Goal: Ask a question: Seek information or help from site administrators or community

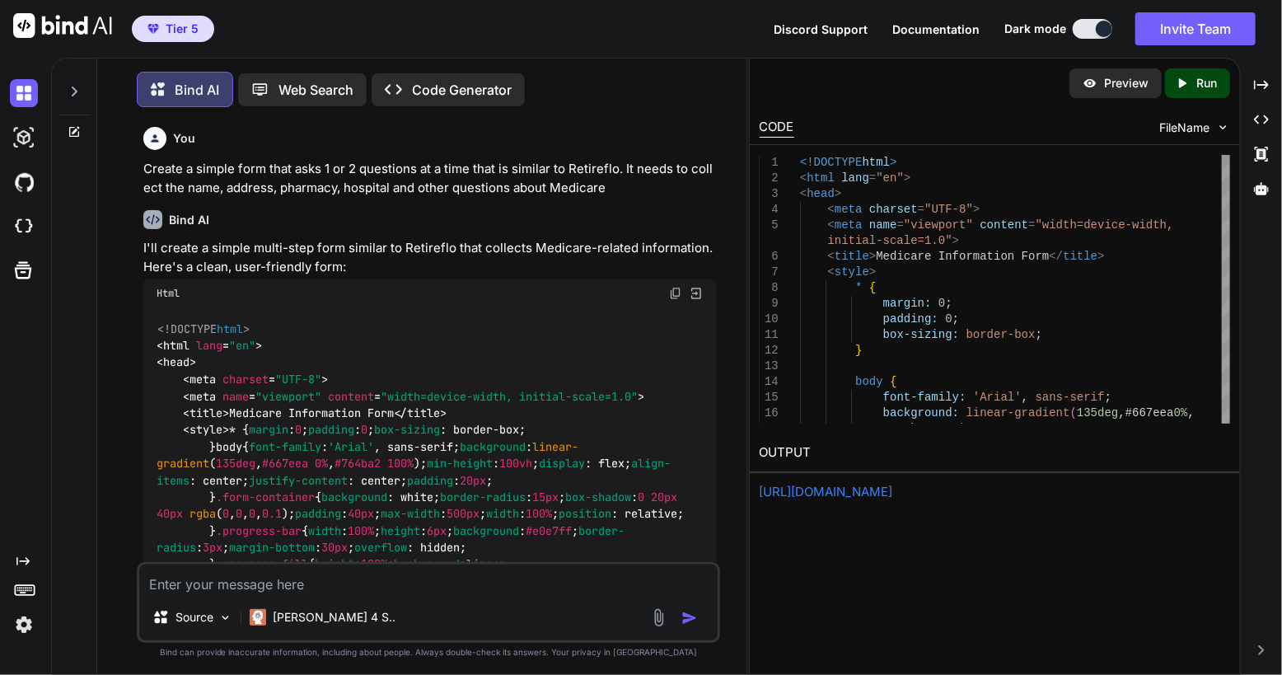
scroll to position [28606, 0]
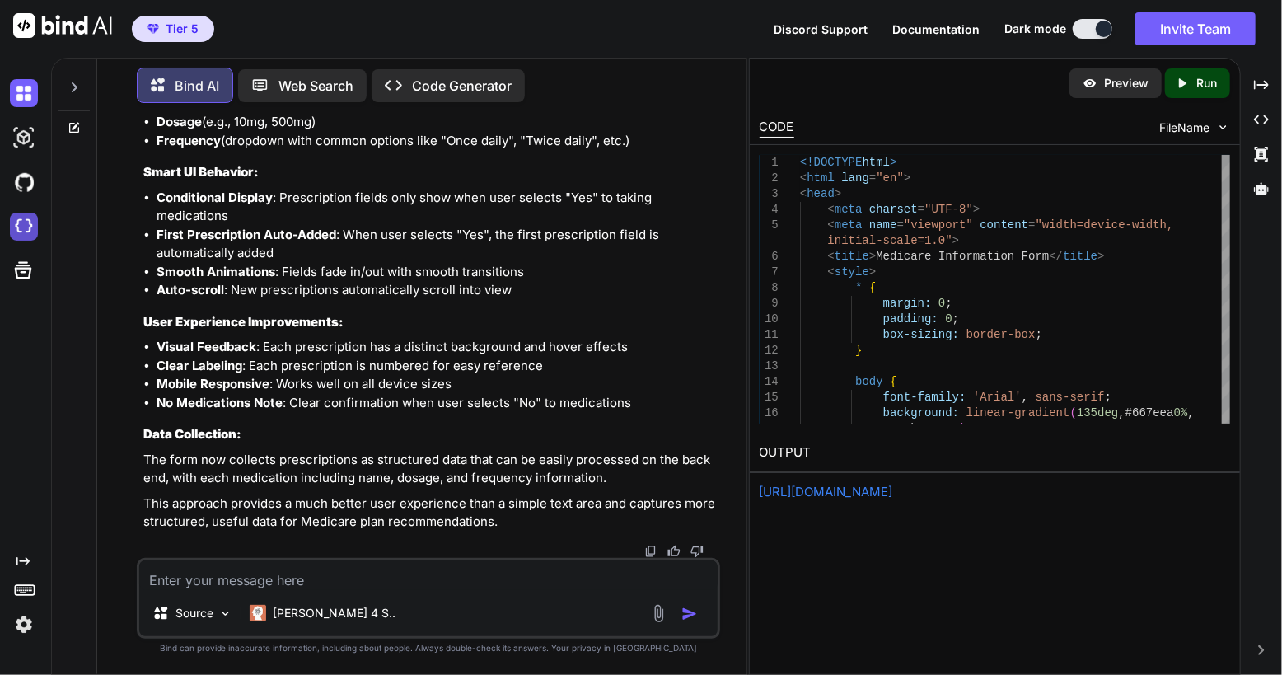
click at [29, 229] on img at bounding box center [24, 227] width 28 height 28
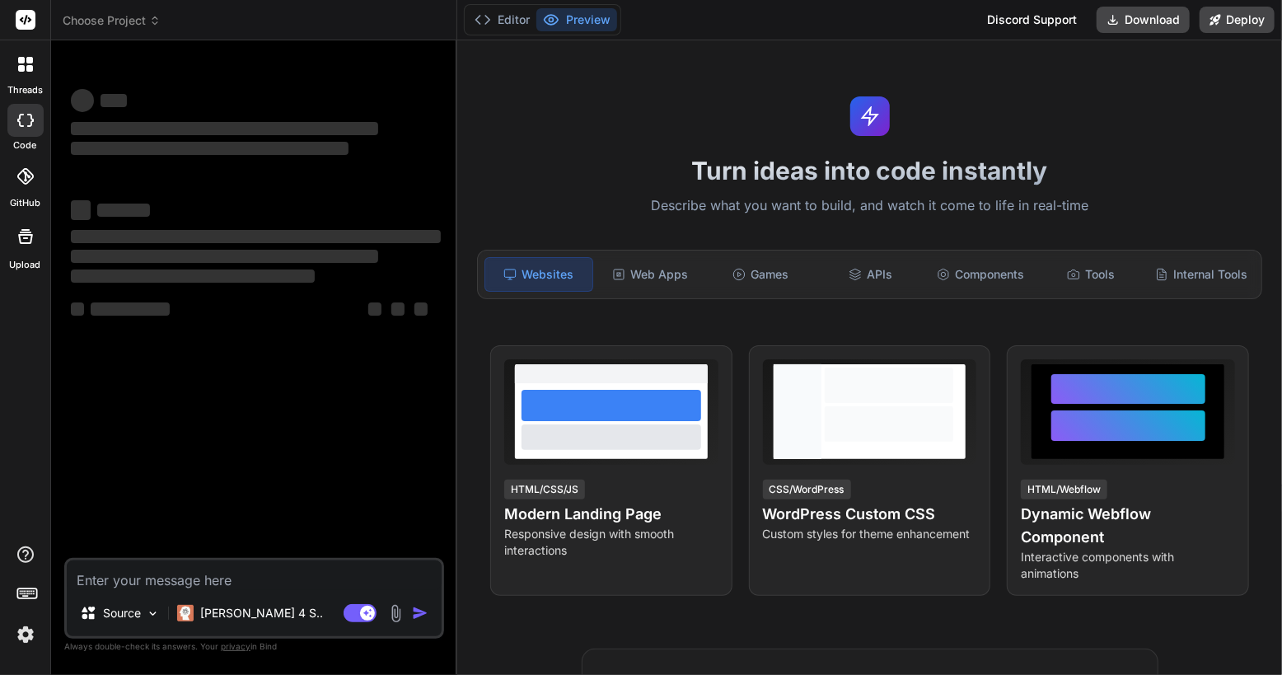
click at [124, 25] on span "Choose Project" at bounding box center [112, 20] width 98 height 16
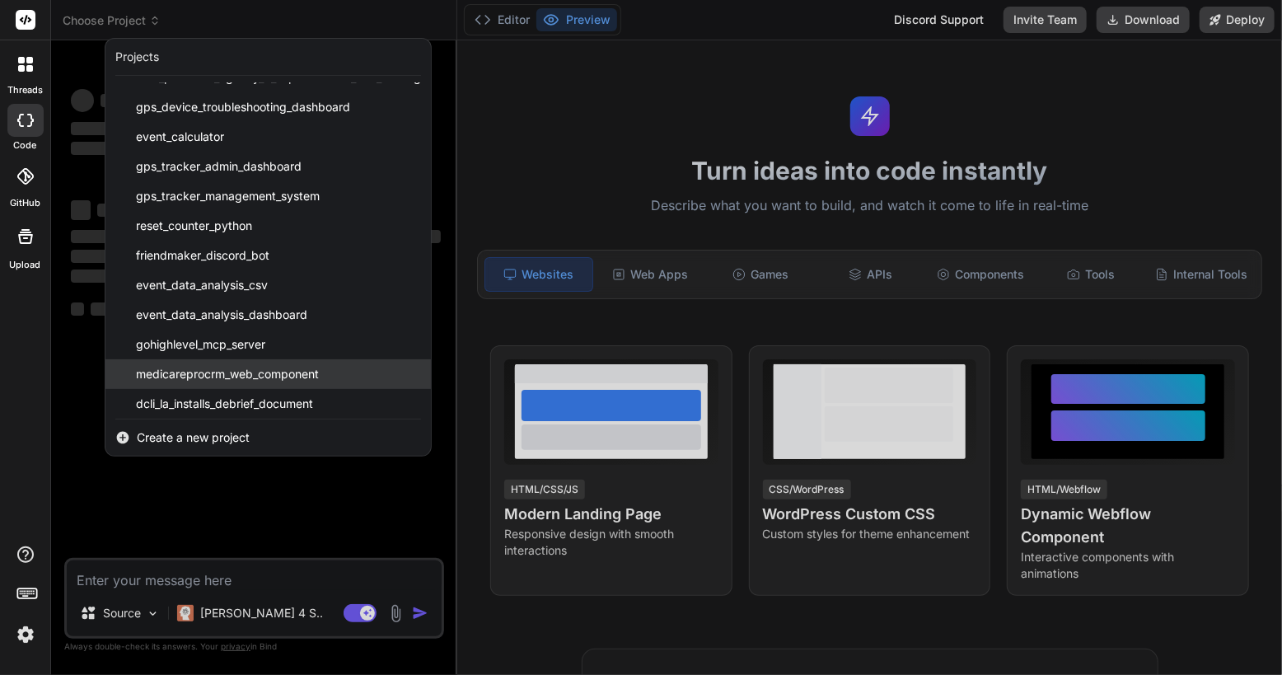
scroll to position [826, 0]
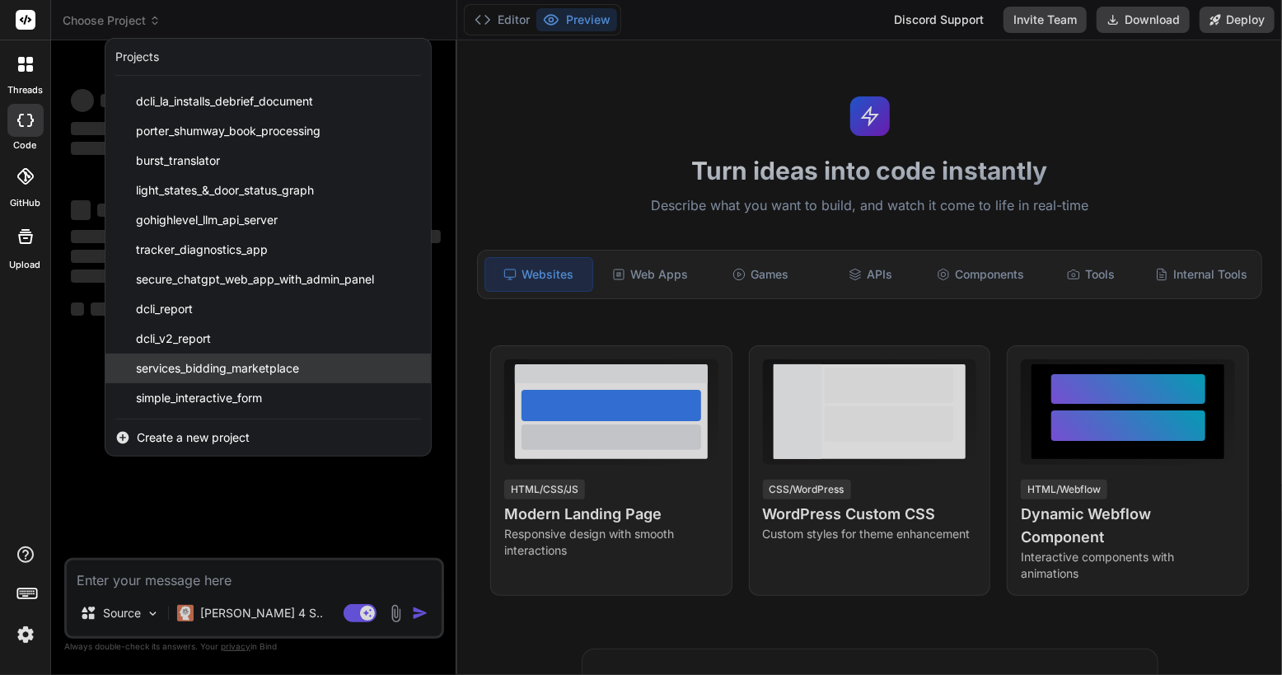
click at [255, 360] on span "services_bidding_marketplace" at bounding box center [217, 368] width 163 height 16
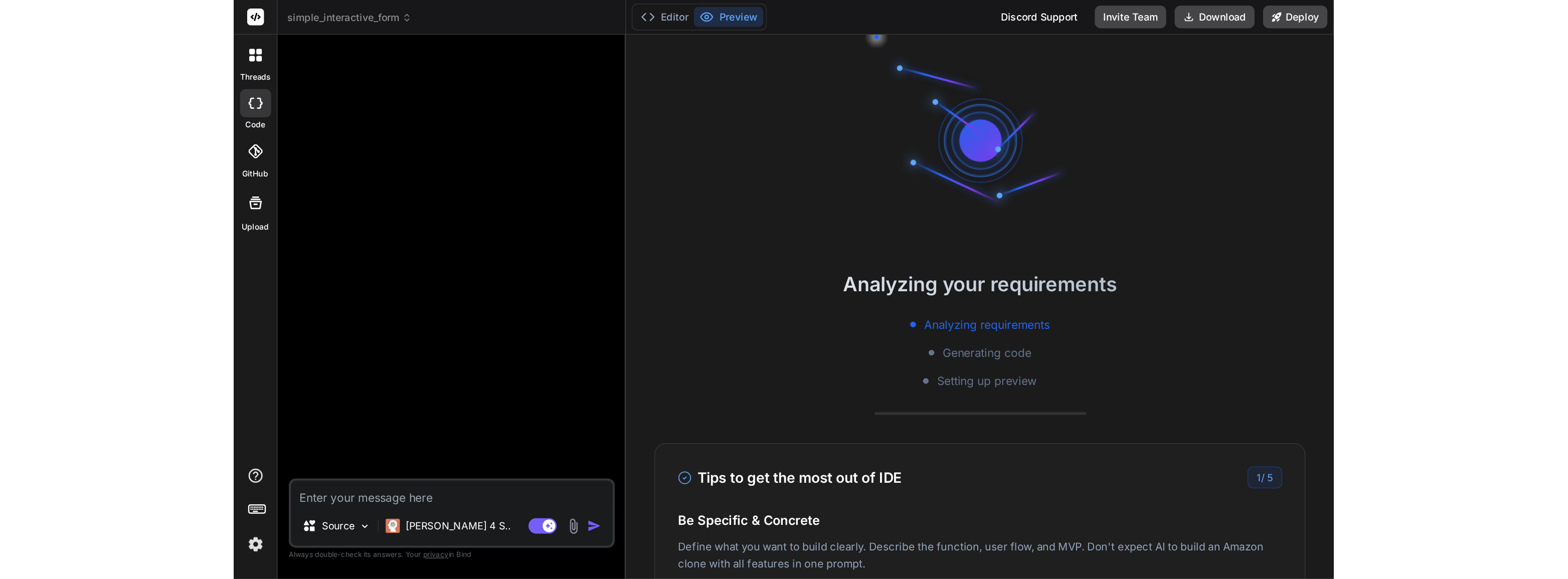
scroll to position [0, 0]
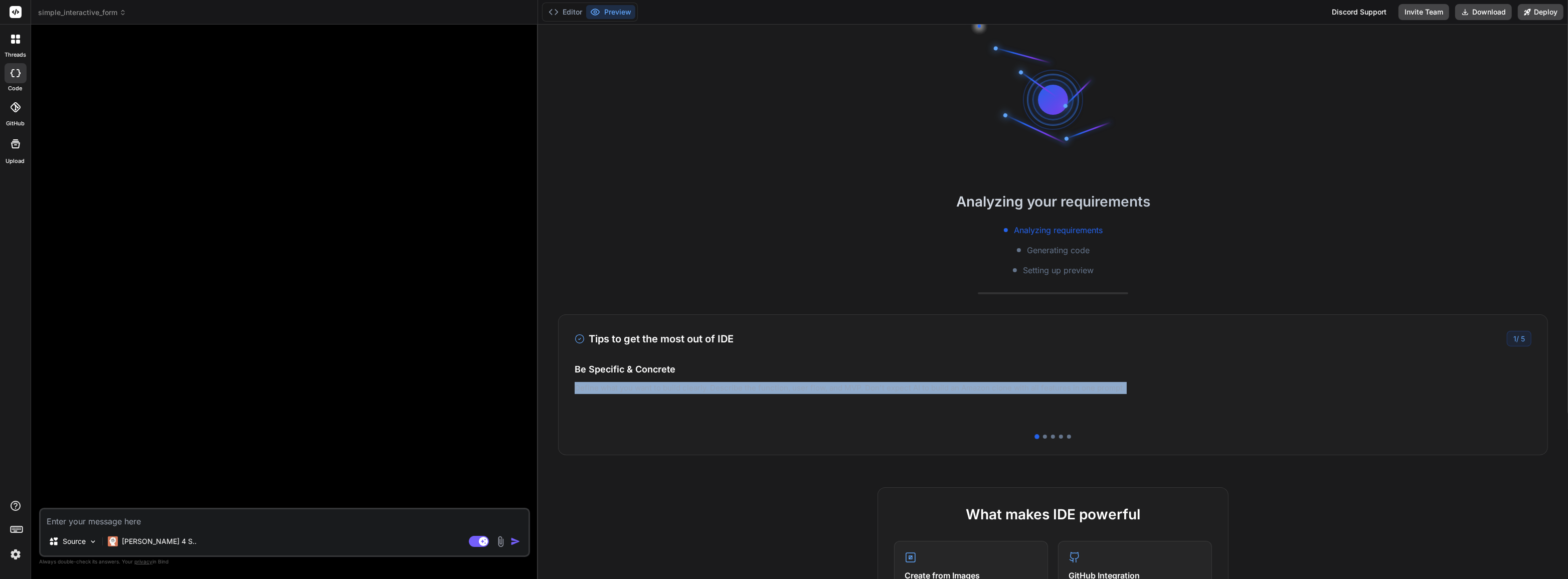
drag, startPoint x: 1053, startPoint y: 365, endPoint x: 716, endPoint y: 390, distance: 337.9
click at [716, 390] on div "Be Specific & Concrete Define what you want to build clearly. Describe the func…" at bounding box center [1053, 393] width 957 height 60
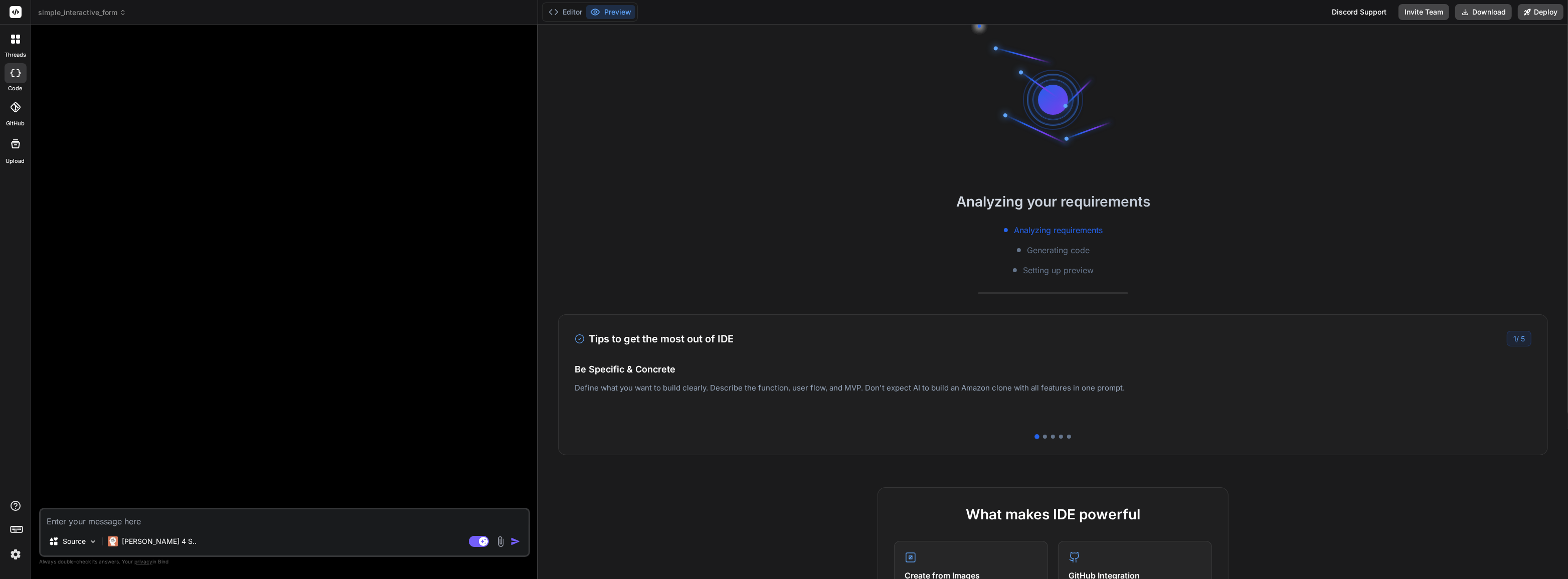
click at [717, 356] on div "Tips to get the most out of IDE 1 / 5 Be Specific & Concrete Define what you wa…" at bounding box center [1053, 385] width 990 height 141
click at [105, 12] on span "simple_interactive_form" at bounding box center [82, 12] width 88 height 10
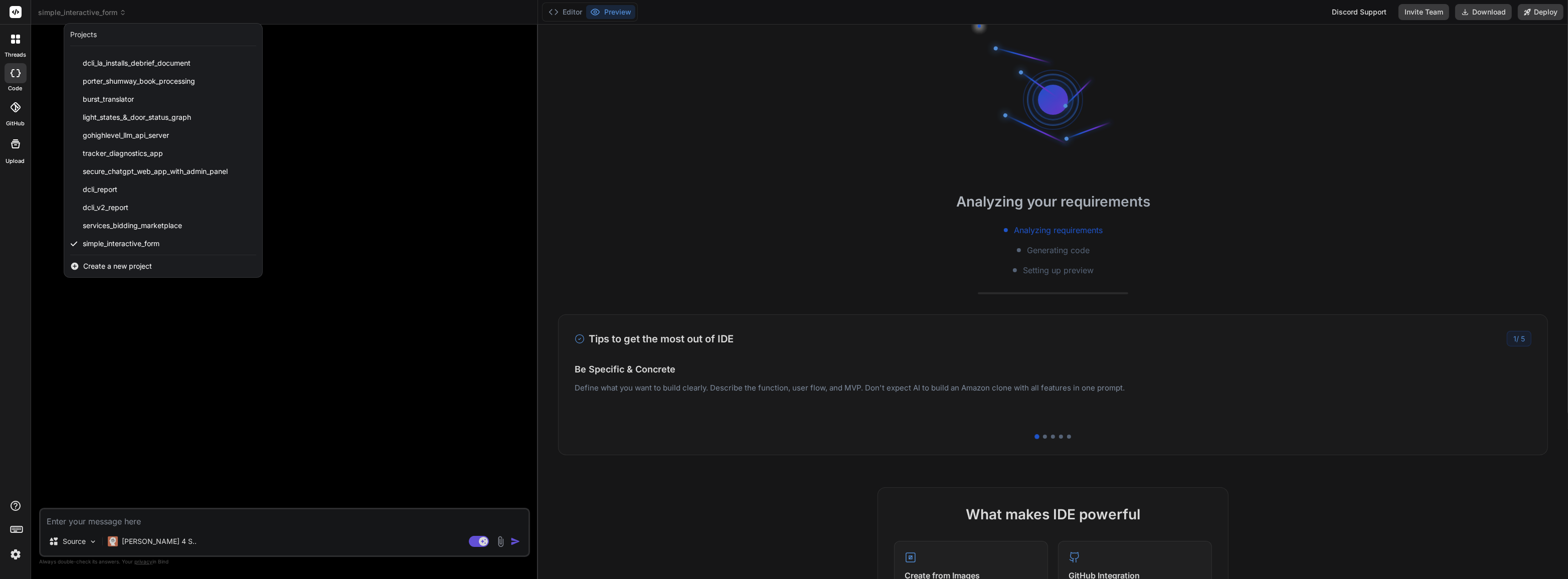
scroll to position [503, 0]
click at [158, 220] on span "services_bidding_marketplace" at bounding box center [132, 224] width 99 height 10
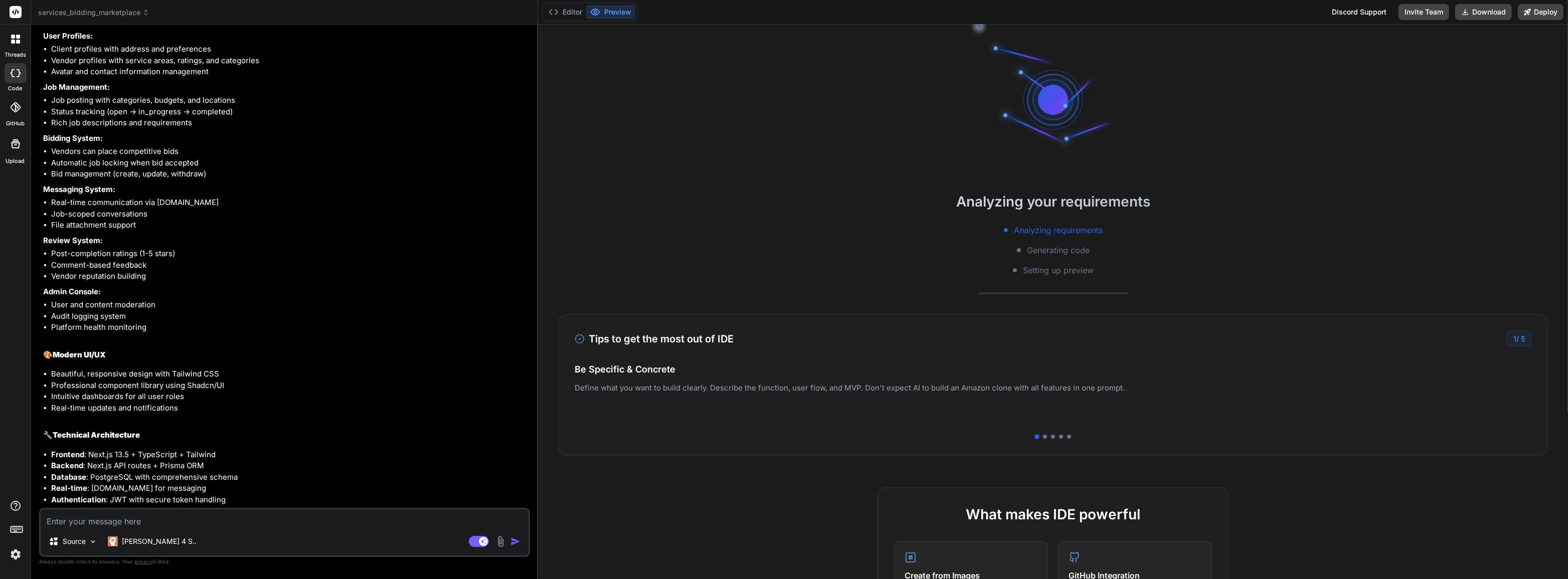
scroll to position [1908, 0]
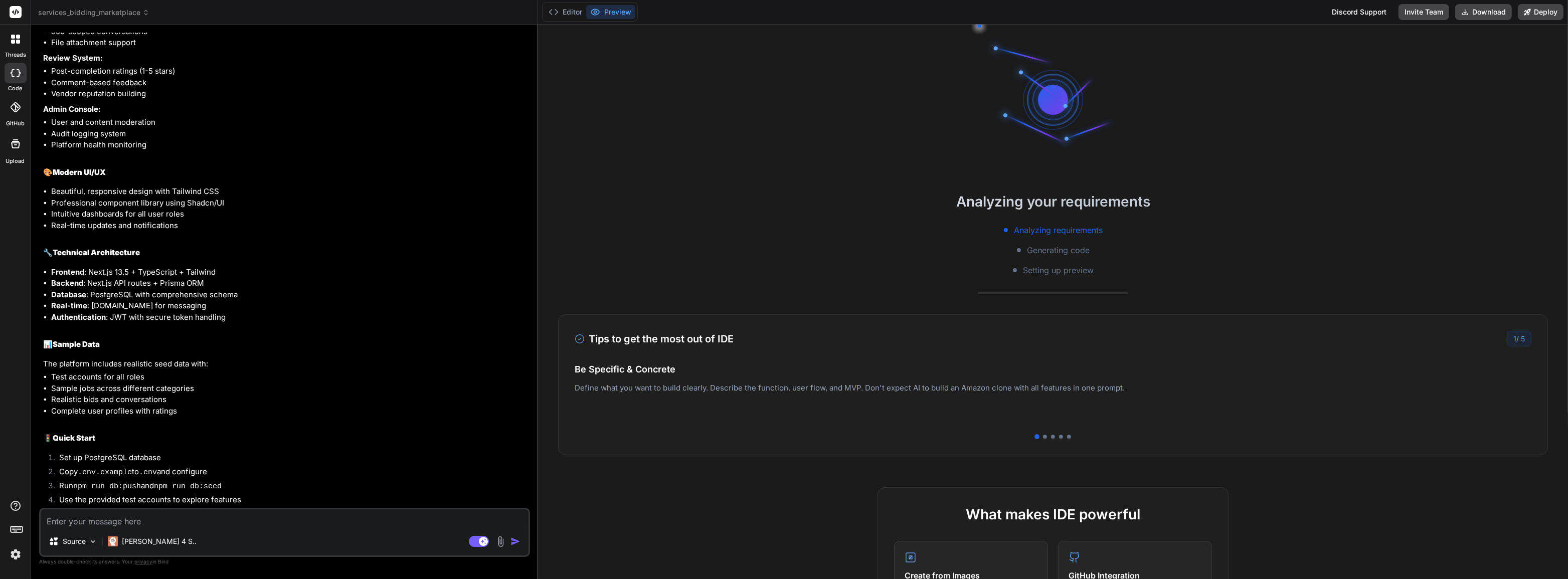
click at [240, 410] on textarea at bounding box center [285, 519] width 488 height 18
type textarea "x"
type textarea "P"
type textarea "x"
type textarea "Pl"
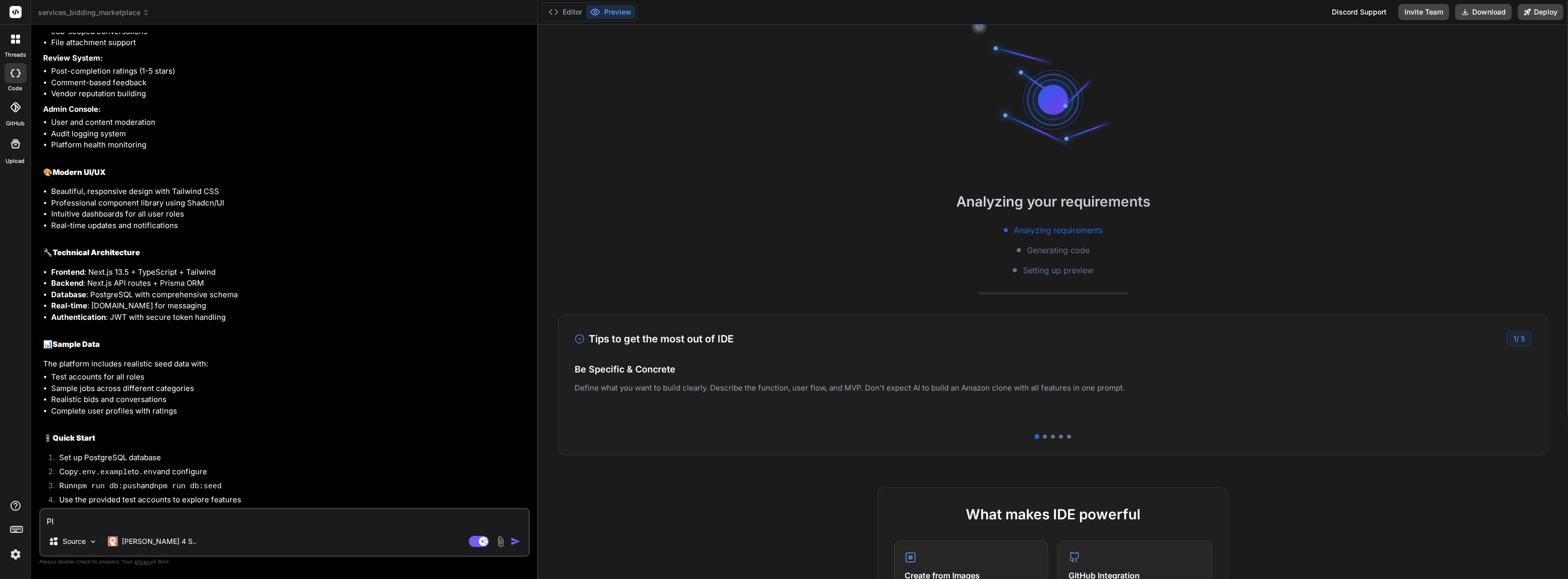
type textarea "x"
type textarea "Pls"
type textarea "x"
type textarea "Plsd"
type textarea "x"
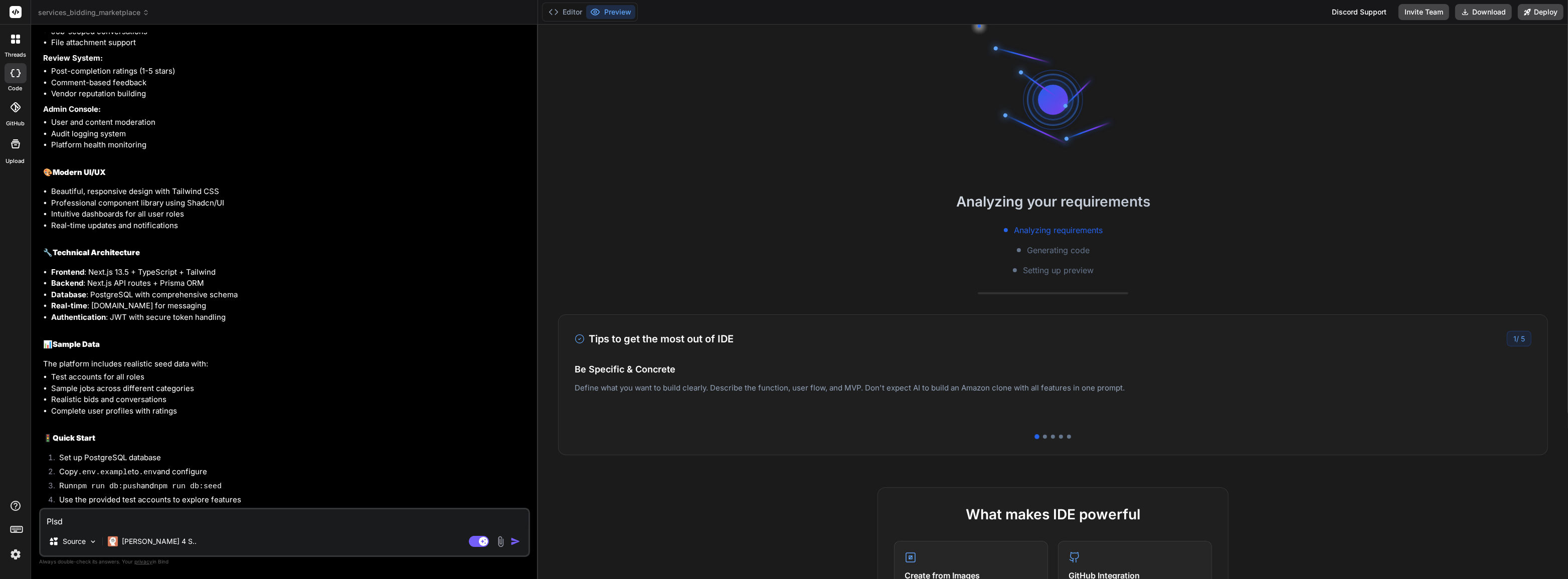
type textarea "Plsdr"
type textarea "x"
type textarea "Plsd"
type textarea "x"
type textarea "Pls"
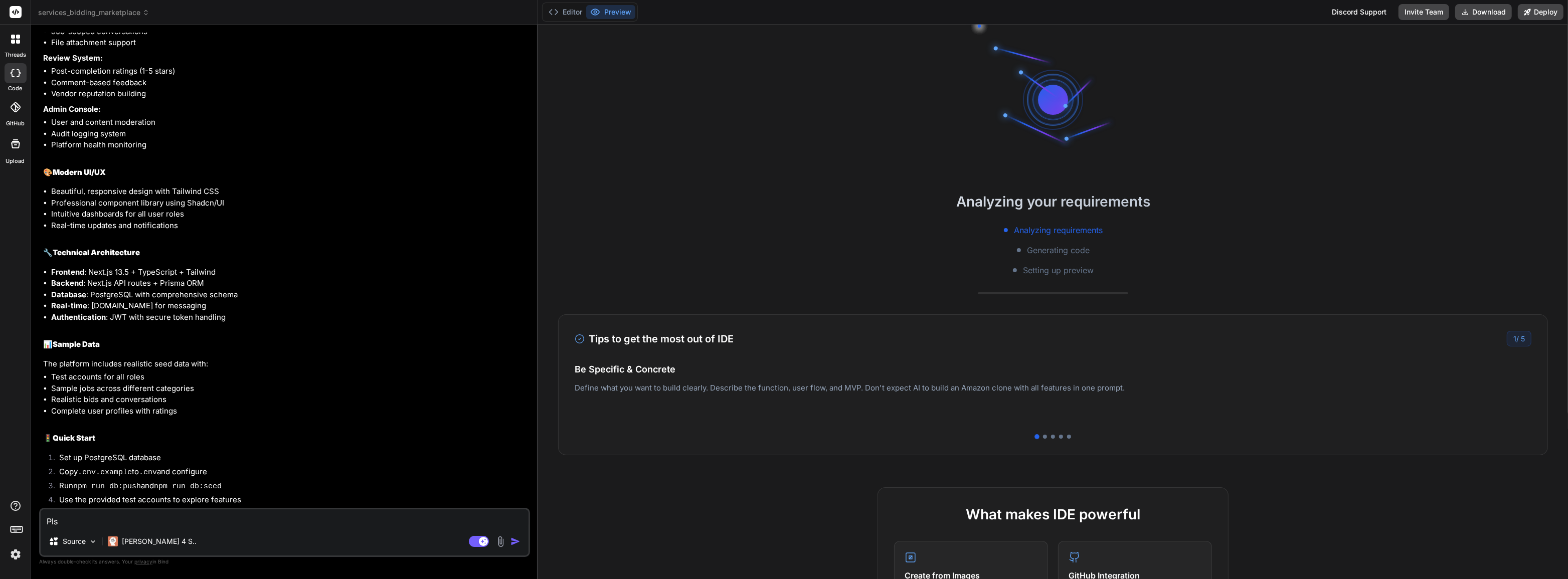
type textarea "x"
type textarea "Pl"
type textarea "x"
type textarea "Ple"
type textarea "x"
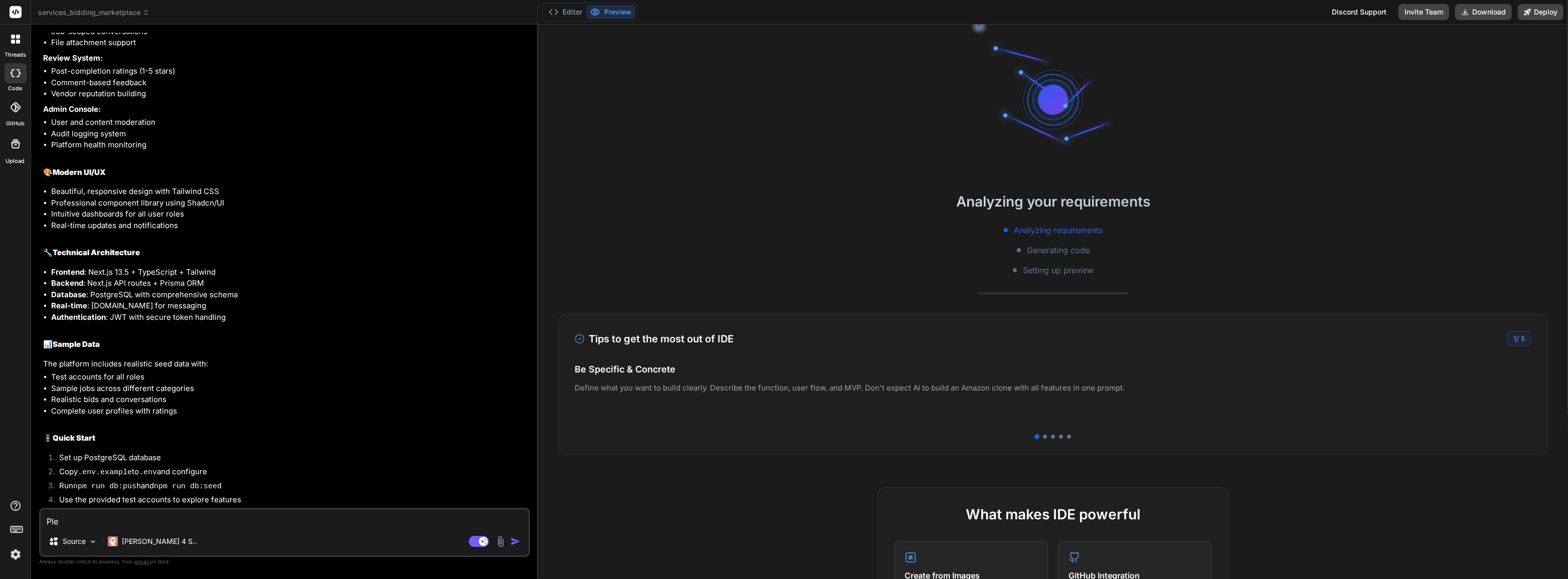
type textarea "Plea"
type textarea "x"
type textarea "Pleas"
type textarea "x"
type textarea "Please"
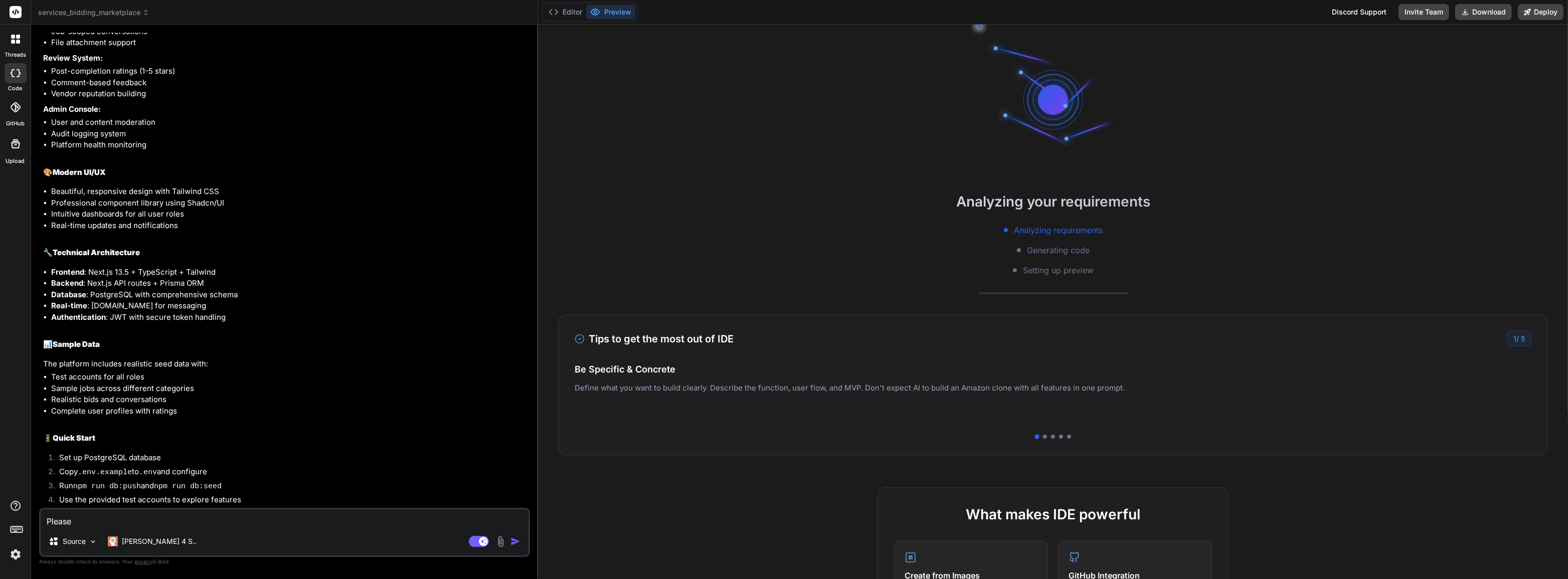
type textarea "x"
type textarea "Please"
type textarea "x"
type textarea "Please p"
type textarea "x"
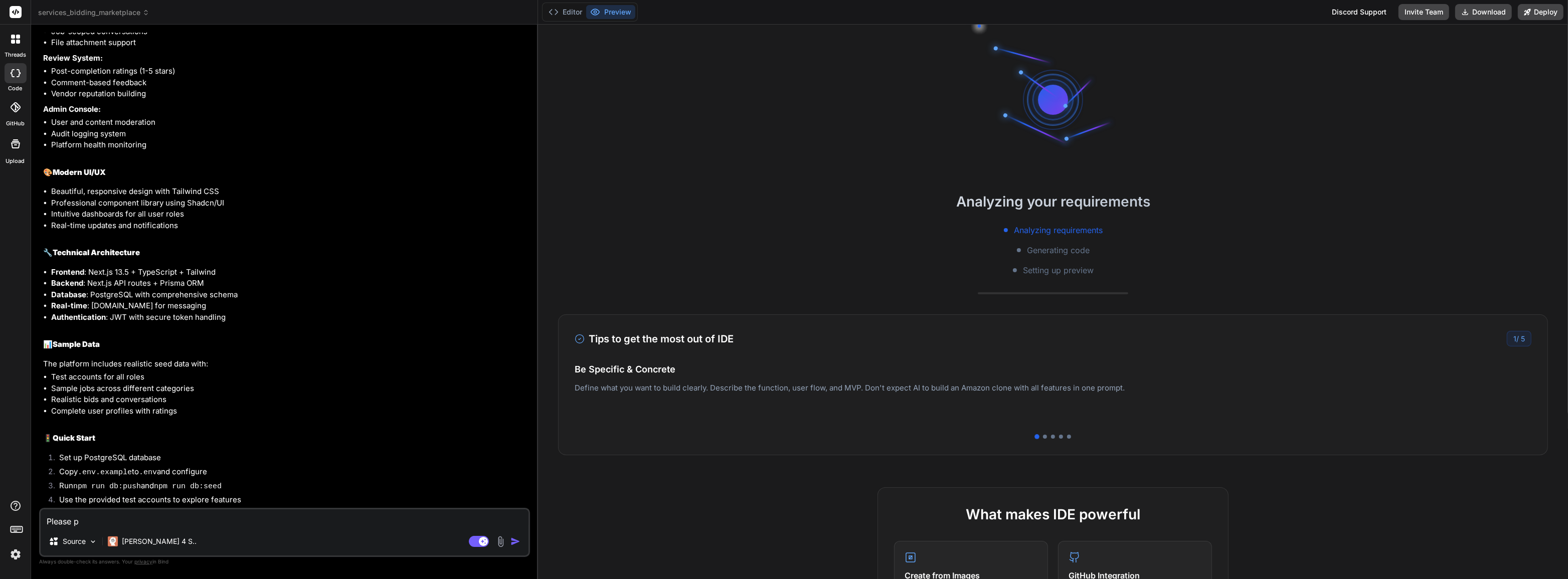
type textarea "Please pr"
type textarea "x"
type textarea "Please p"
type textarea "x"
type textarea "Please pr"
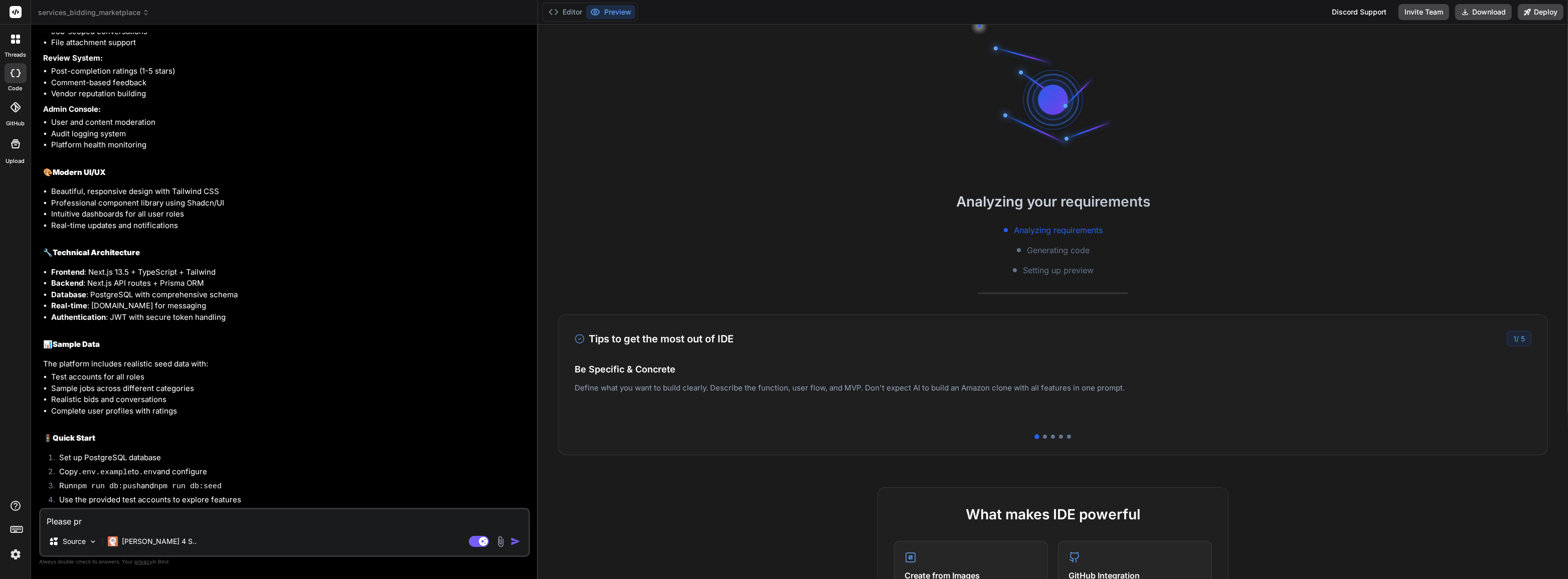
type textarea "x"
type textarea "Please pro"
type textarea "x"
type textarea "Please prov"
type textarea "x"
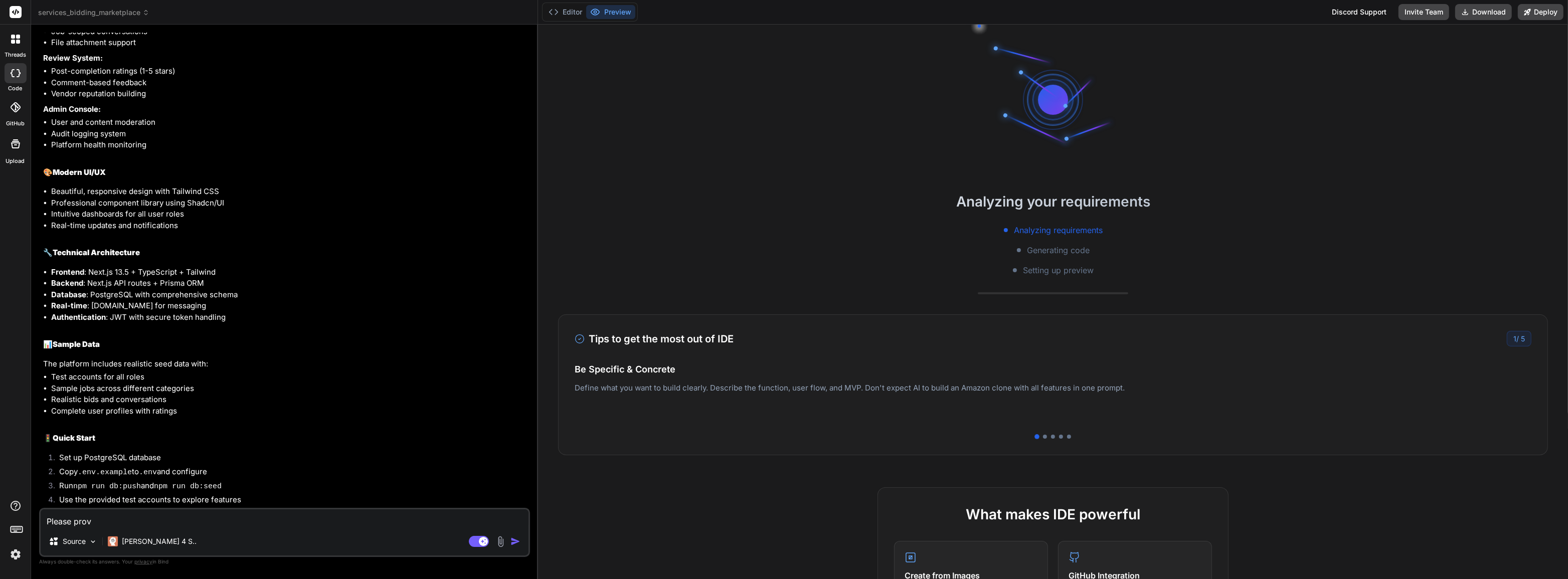
type textarea "Please provi"
type textarea "x"
type textarea "Please provid"
type textarea "x"
type textarea "Please provide"
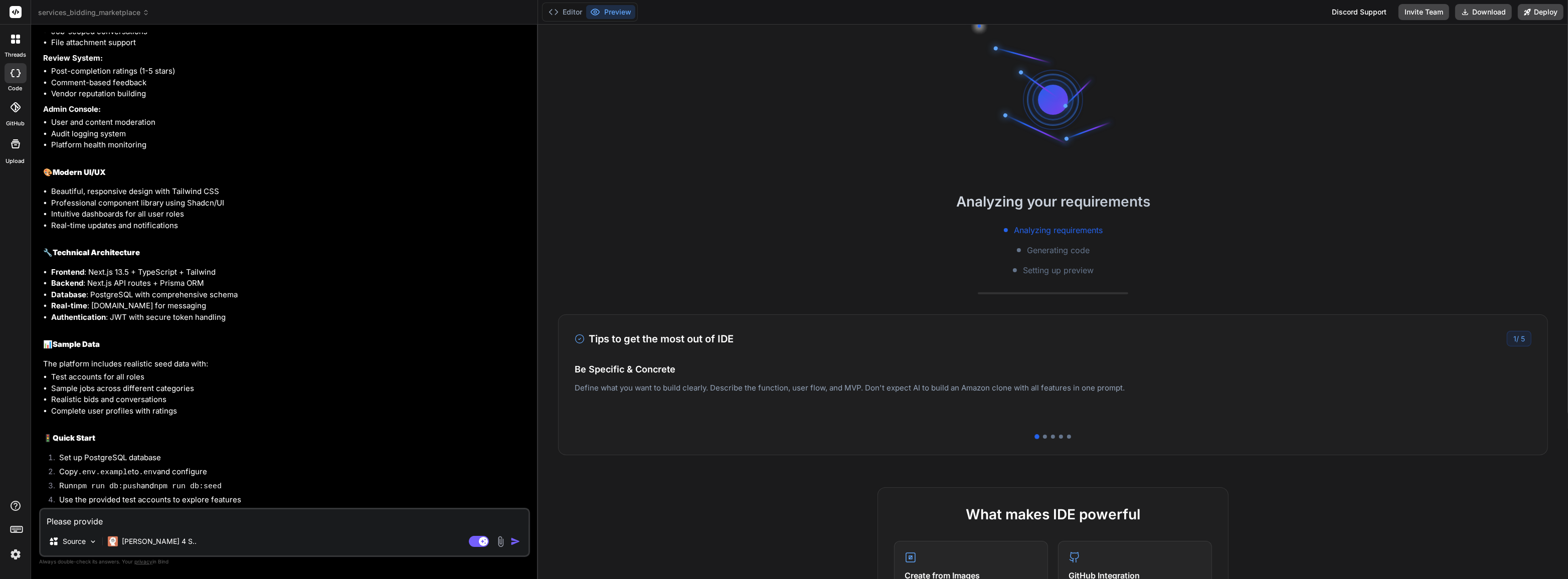
type textarea "x"
type textarea "Please provide"
type textarea "x"
type textarea "Please provide s"
type textarea "x"
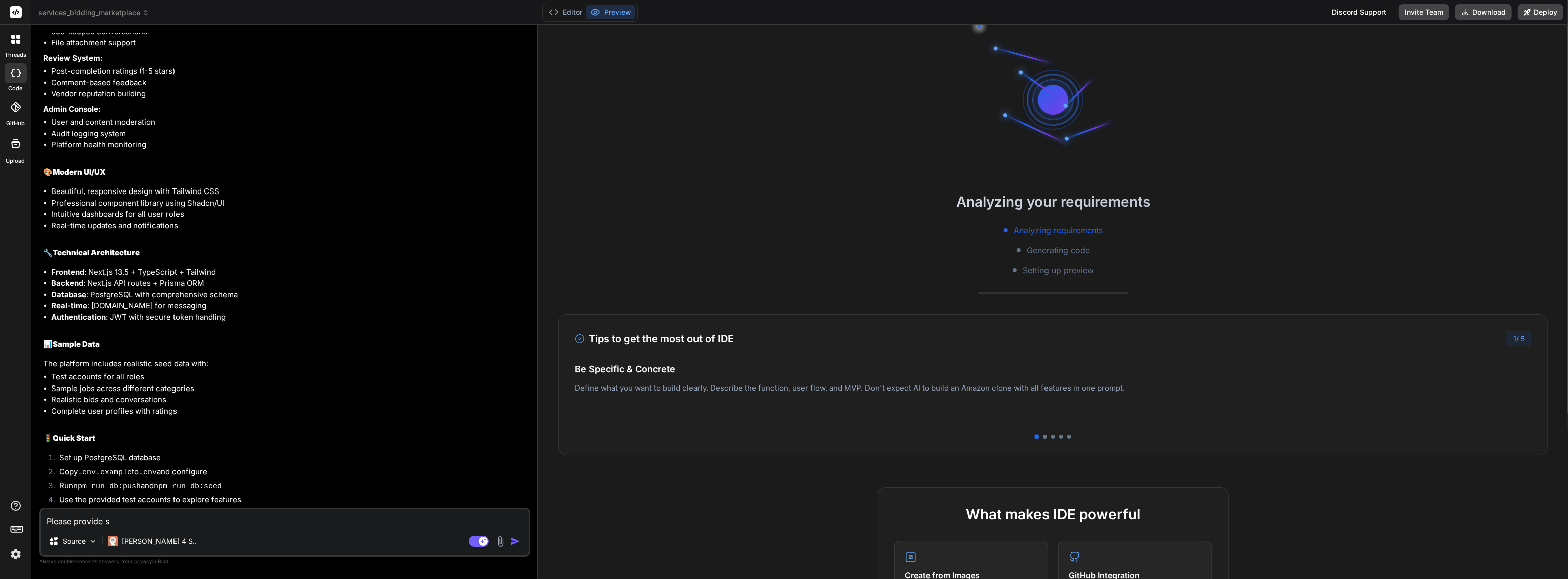
type textarea "Please provide st"
type textarea "x"
type textarea "Please provide ste"
type textarea "x"
type textarea "Please provide step"
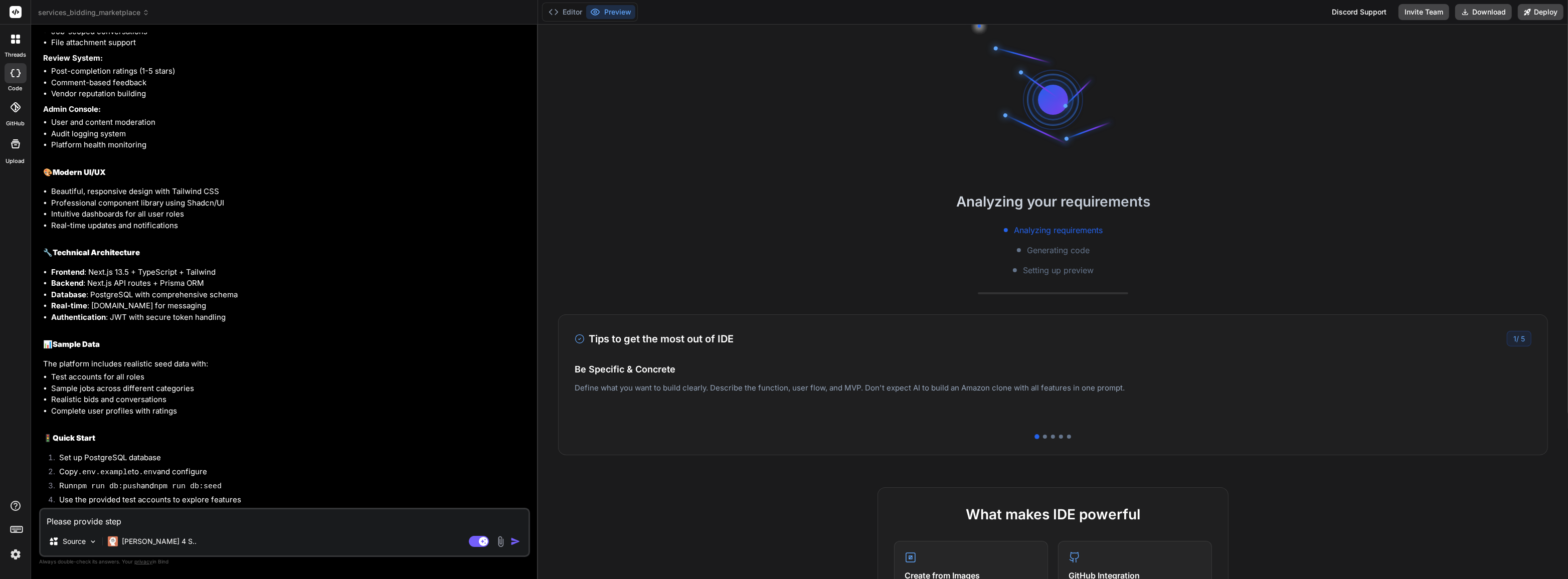
type textarea "x"
type textarea "Please provide step"
type textarea "x"
type textarea "Please provide step b"
type textarea "x"
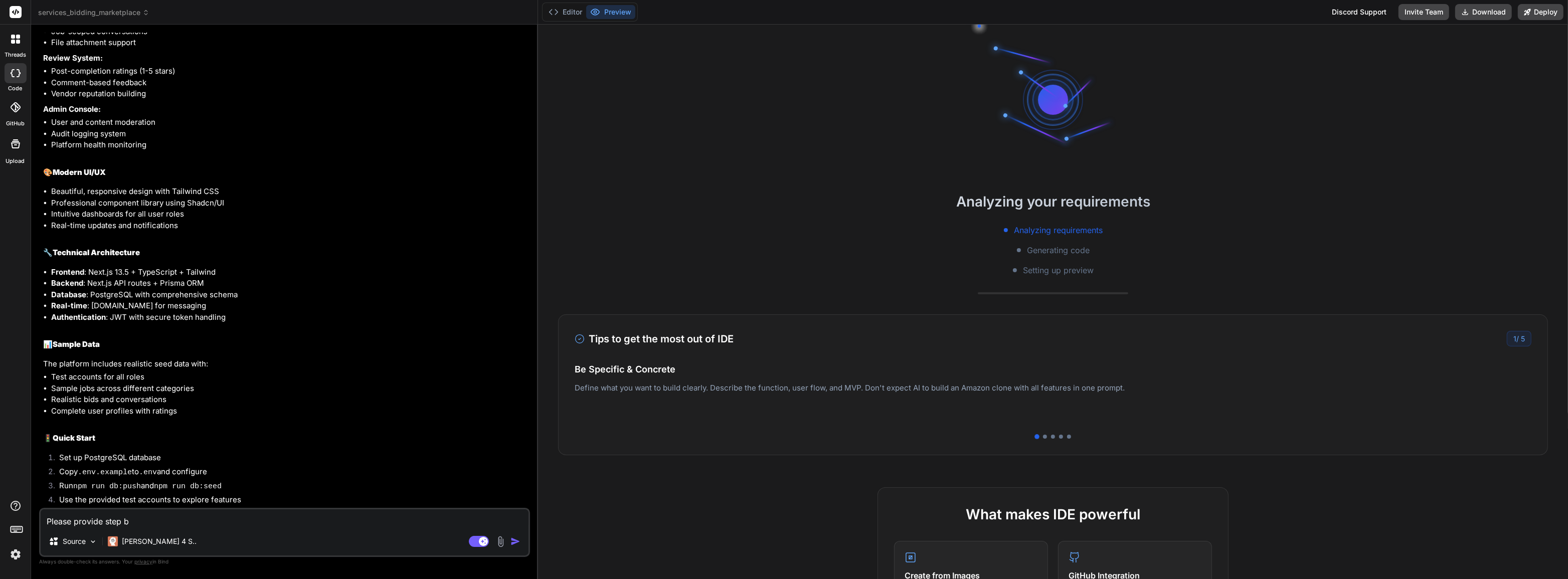
type textarea "Please provide step by"
type textarea "x"
type textarea "Please provide step by"
type textarea "x"
type textarea "Please provide step by st"
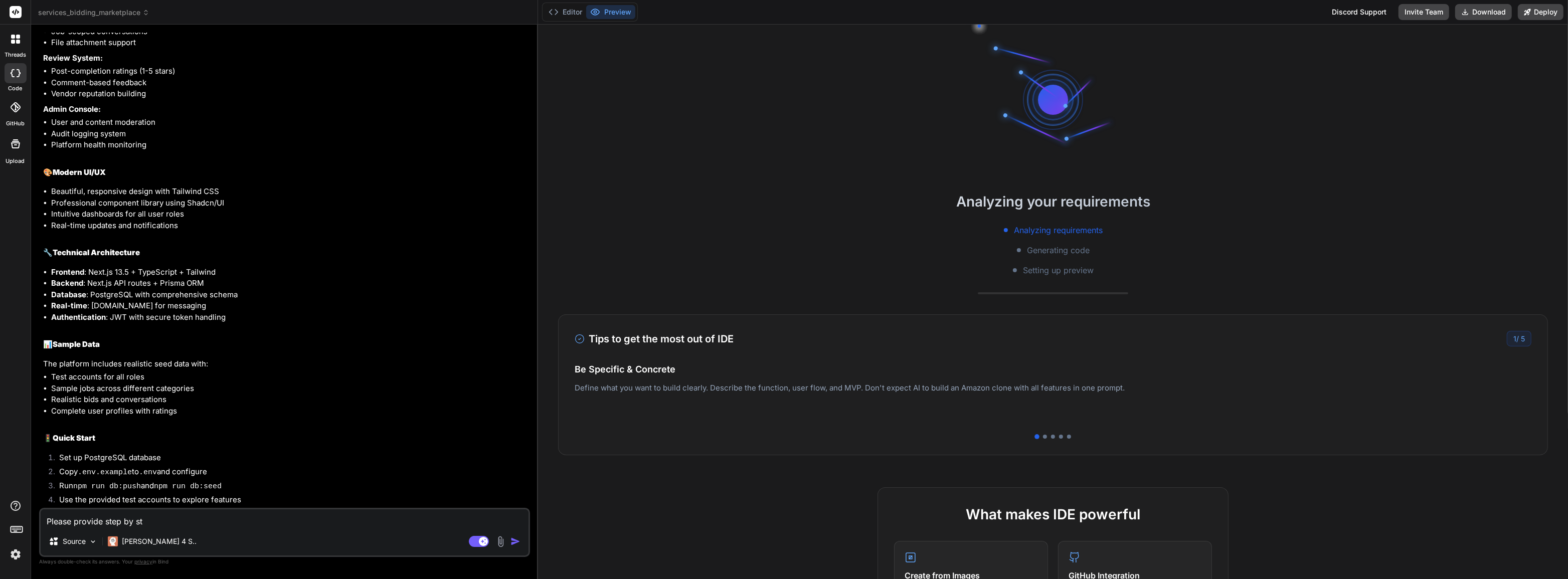
type textarea "x"
type textarea "Please provide step by ste"
type textarea "x"
type textarea "Please provide step by step"
type textarea "x"
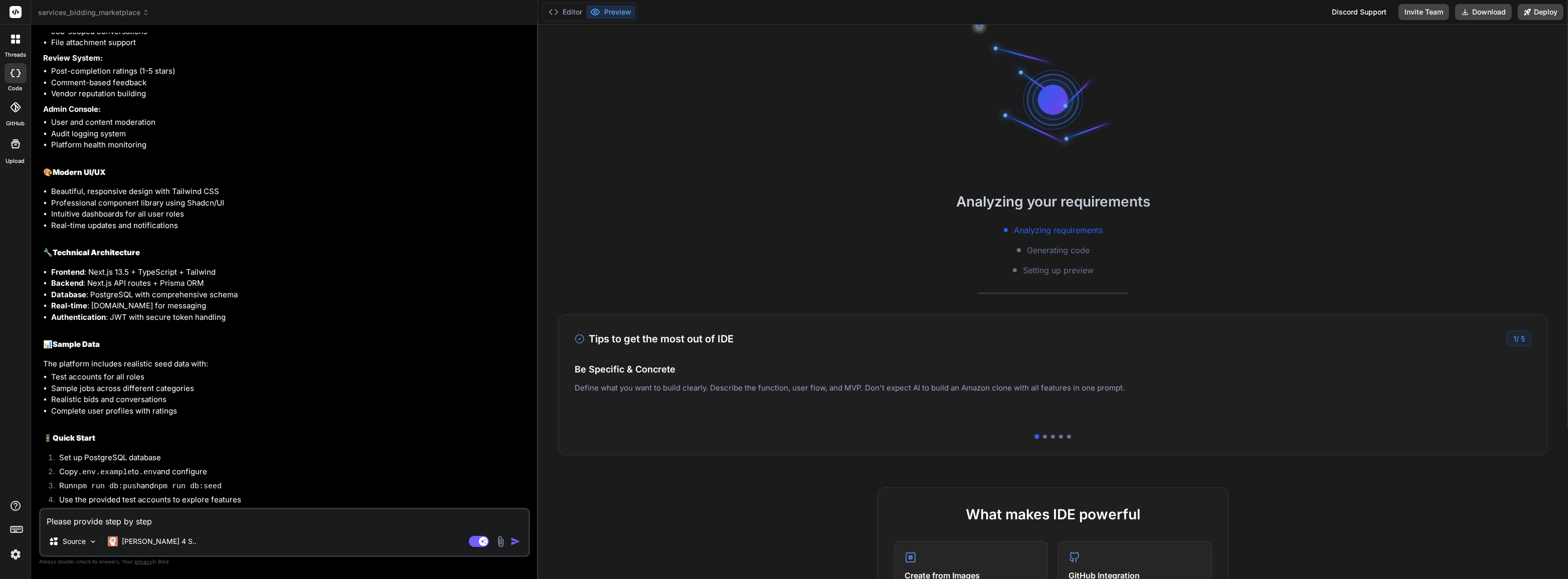
type textarea "Please provide step by step"
type textarea "x"
type textarea "Please provide step by step i"
type textarea "x"
type textarea "Please provide step by step in"
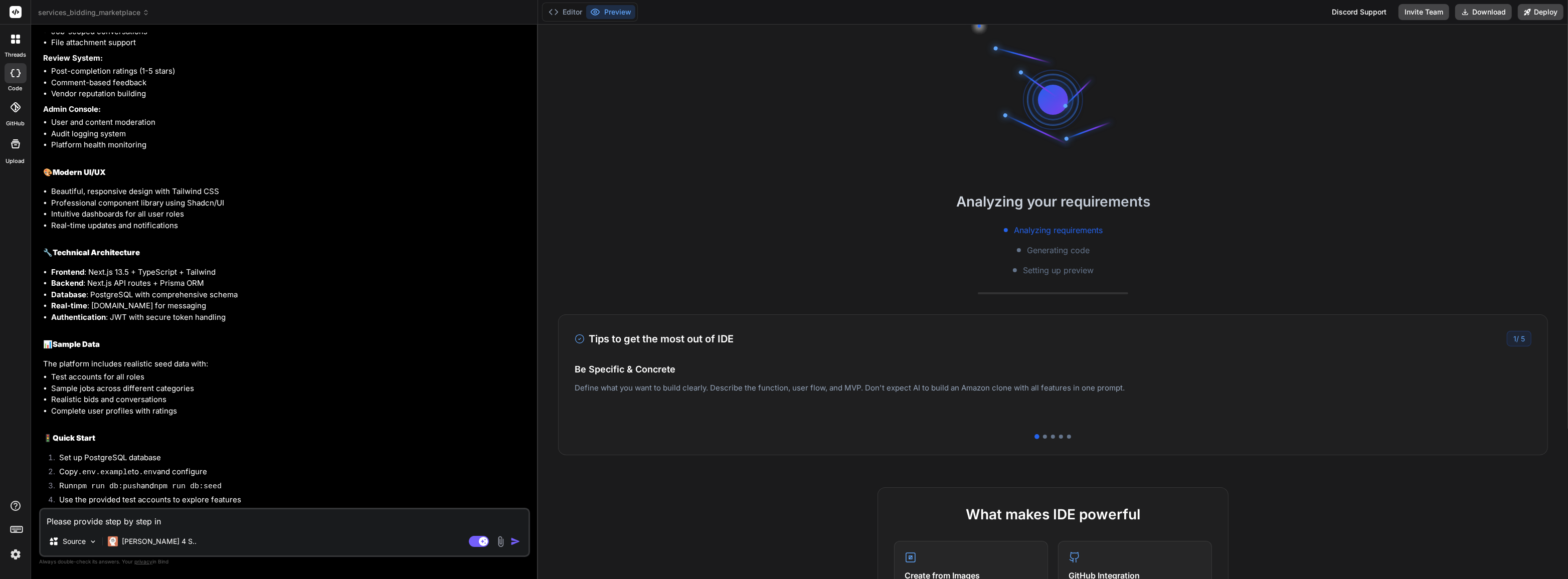
type textarea "x"
type textarea "Please provide step by step ins"
type textarea "x"
type textarea "Please provide step by step inst"
type textarea "x"
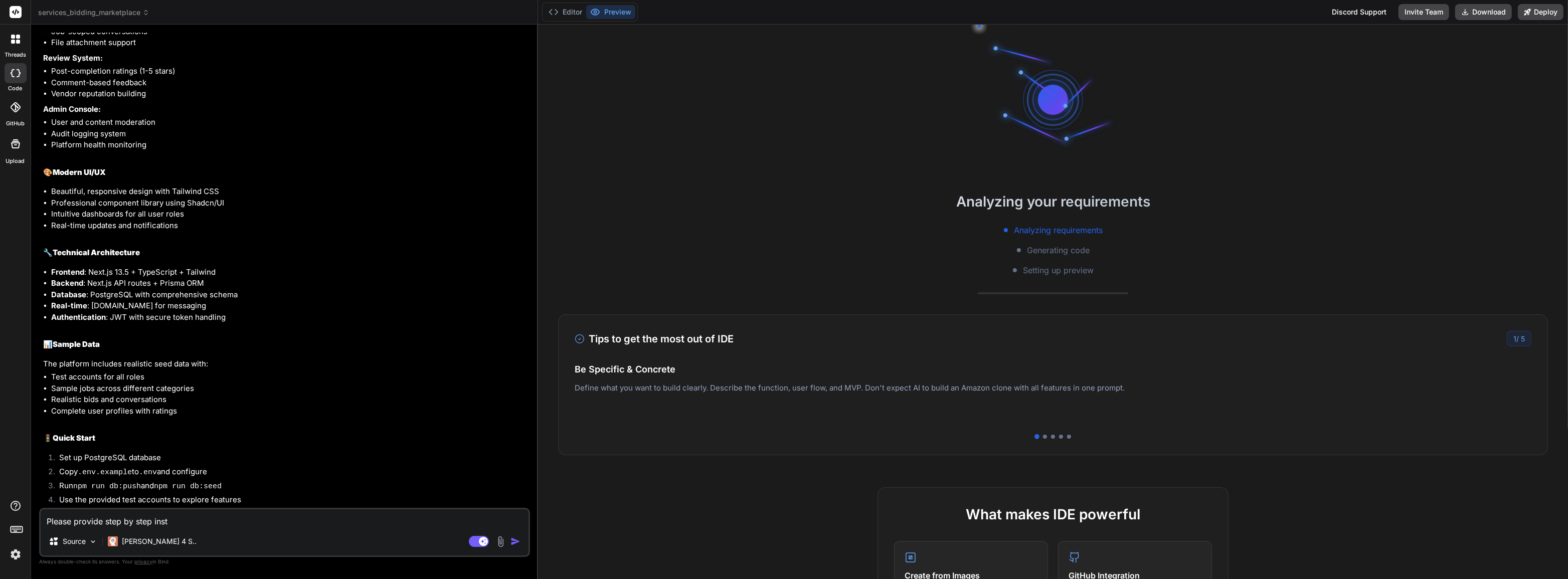
type textarea "Please provide step by step instr"
type textarea "x"
type textarea "Please provide step by step instruc"
type textarea "x"
type textarea "Please provide step by step instruct"
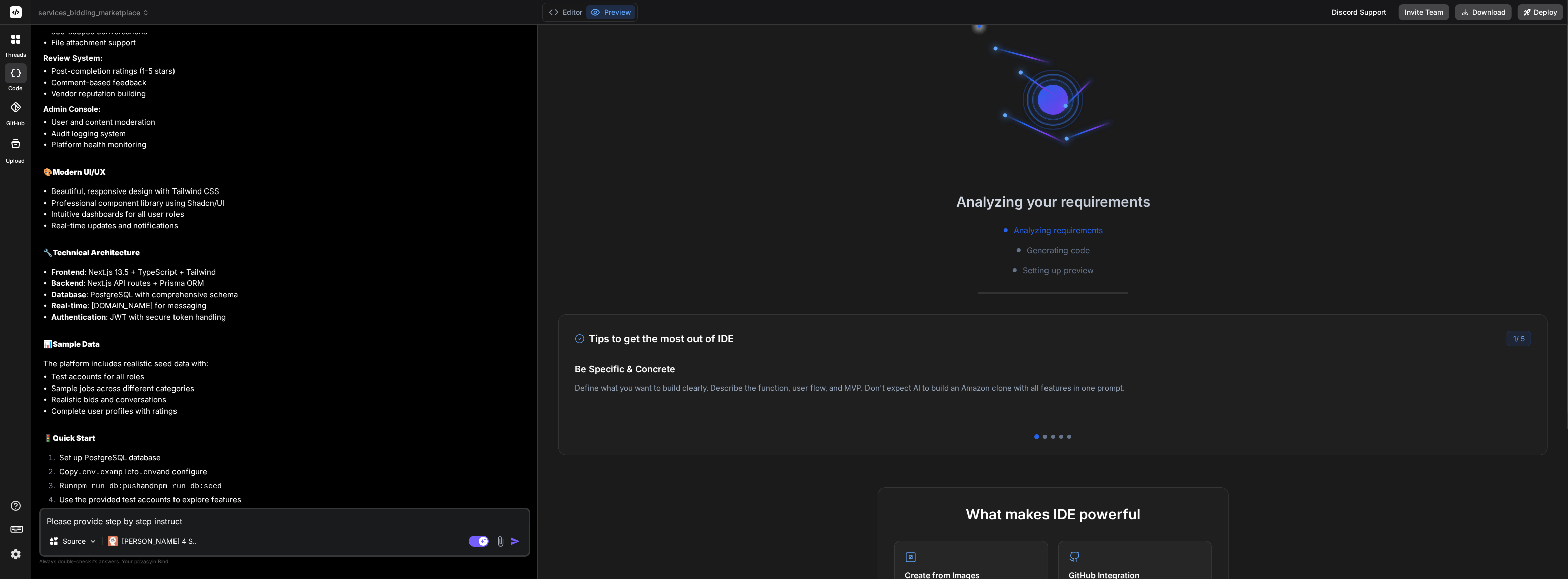
type textarea "x"
type textarea "Please provide step by step instructi"
type textarea "x"
type textarea "Please provide step by step instructio"
type textarea "x"
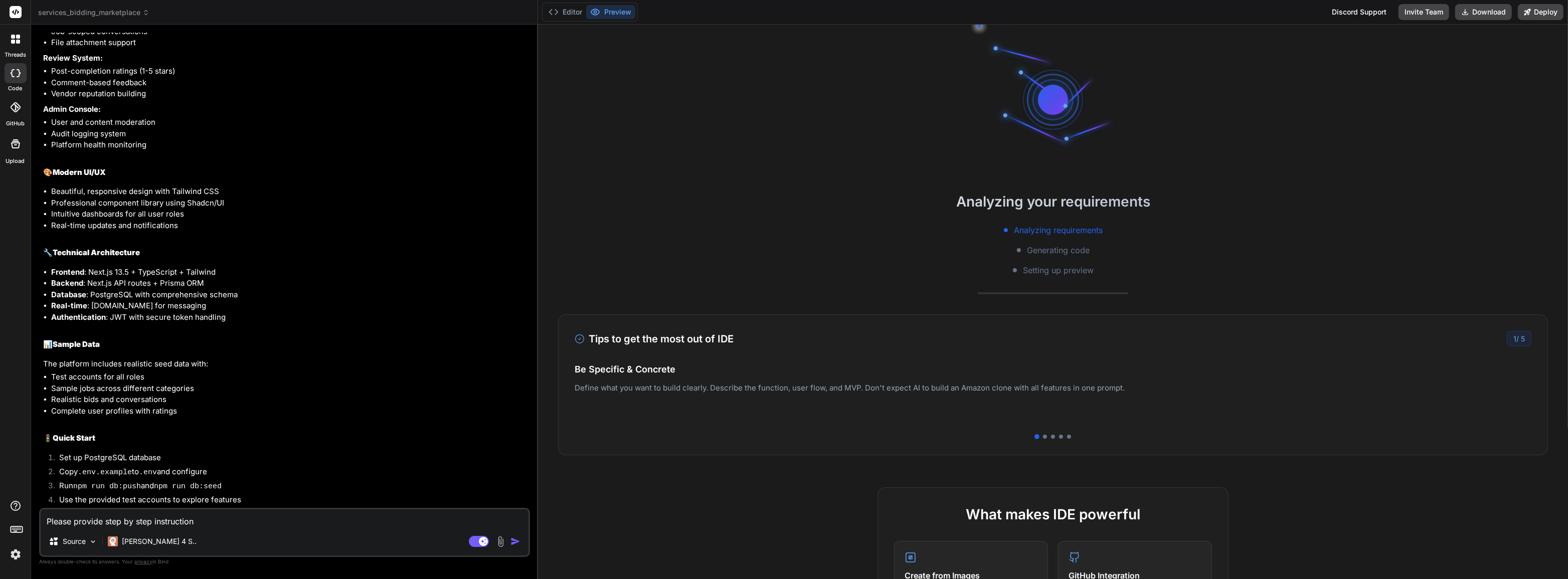
type textarea "Please provide step by step instructions"
type textarea "x"
type textarea "Please provide step by step instructions"
type textarea "x"
type textarea "Please provide step by step instructions to"
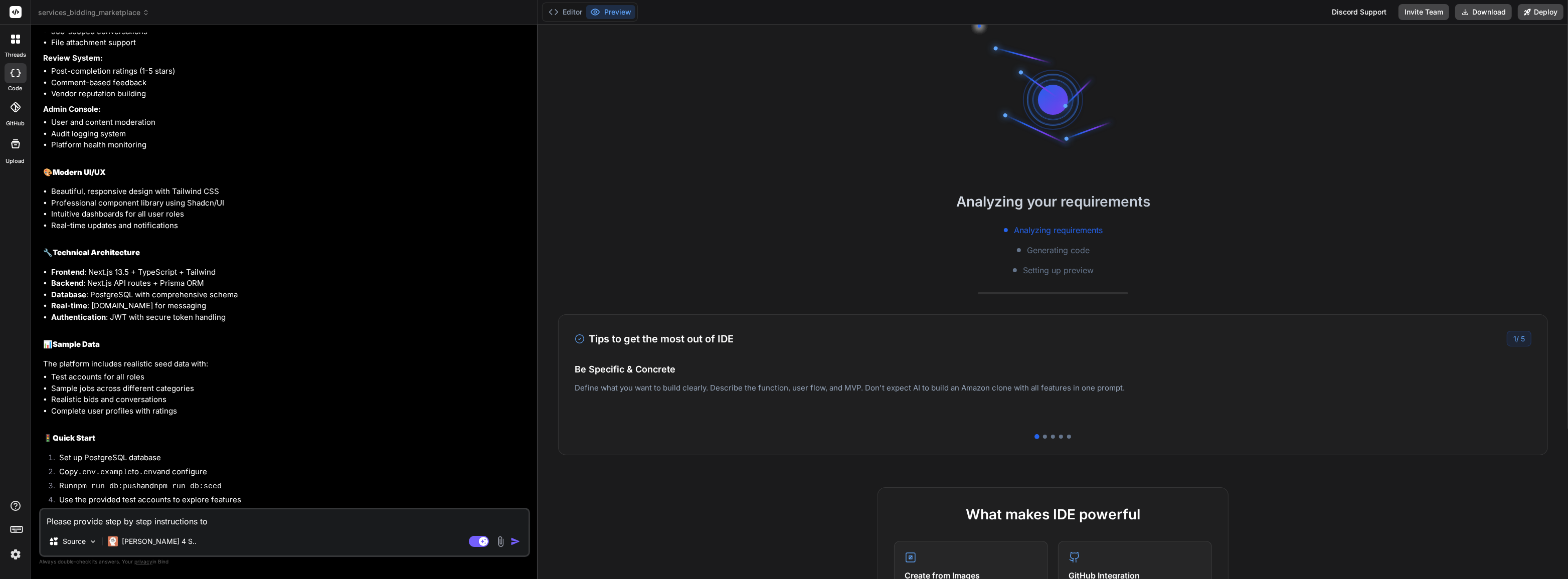
type textarea "x"
type textarea "Please provide step by step instructions top"
type textarea "x"
type textarea "Please provide step by step instructions to"
type textarea "x"
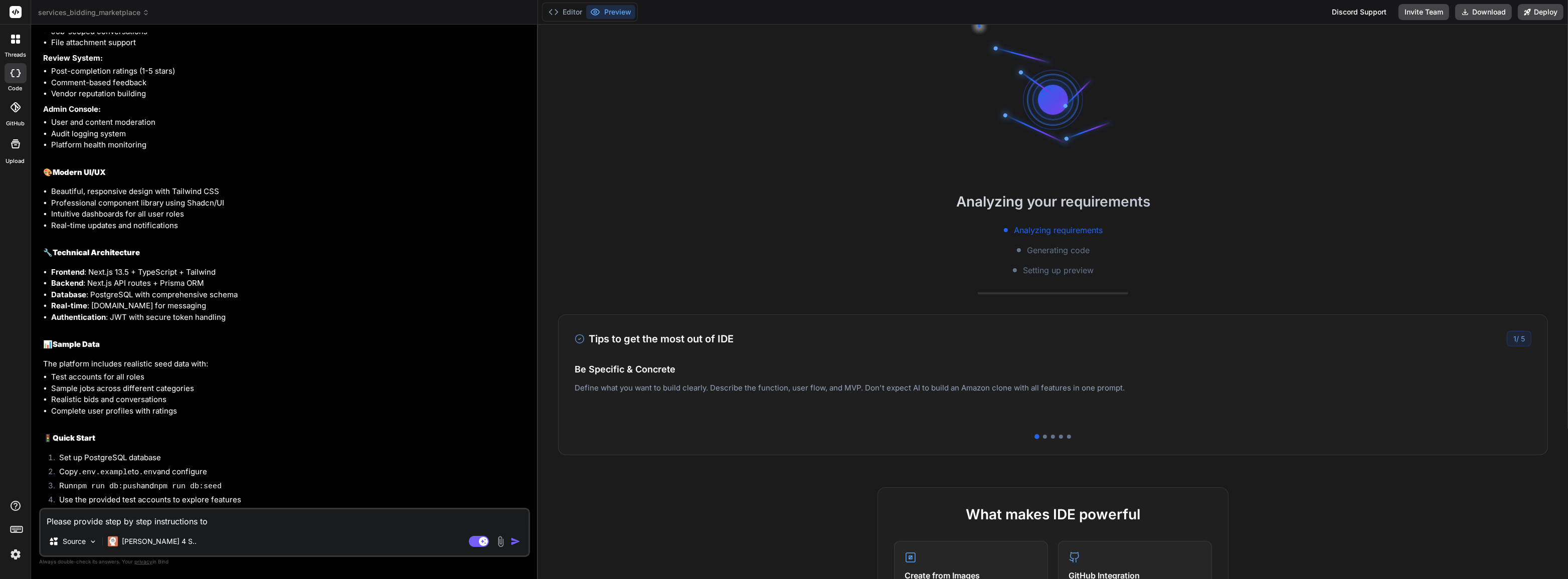
type textarea "Please provide step by step instructions to"
type textarea "x"
type textarea "Please provide step by step instructions to s"
type textarea "x"
type textarea "Please provide step by step instructions to se"
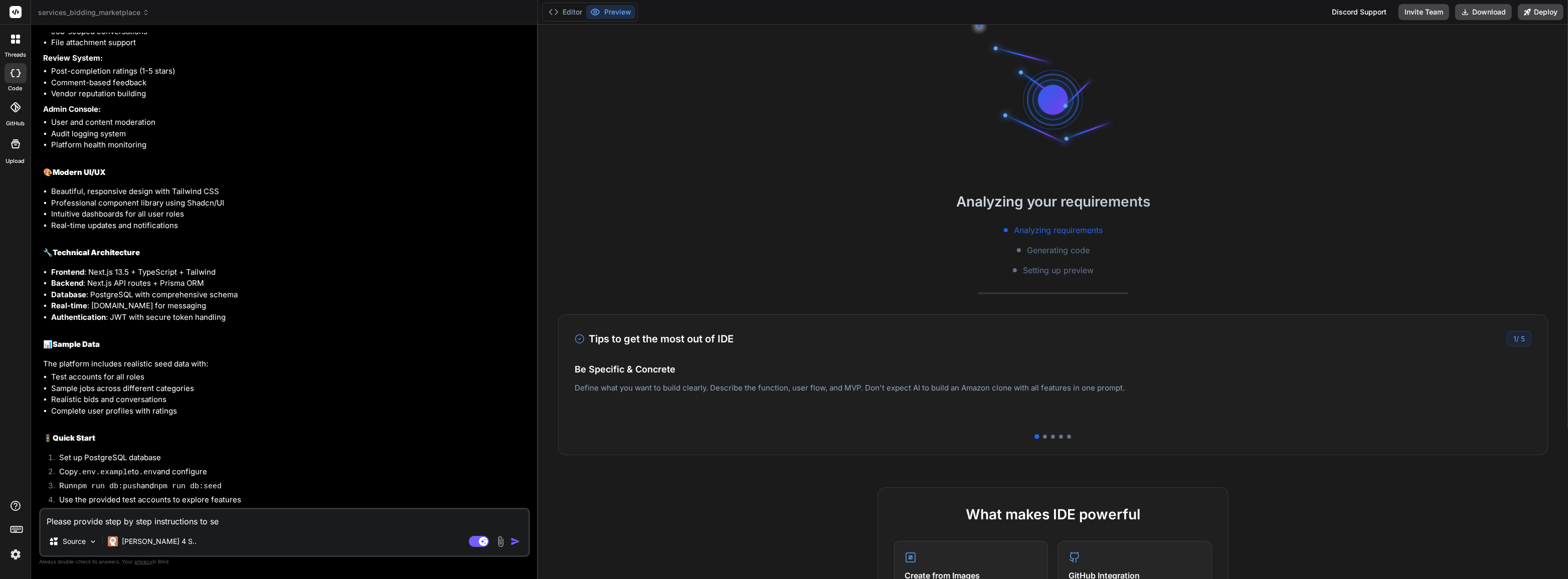
type textarea "x"
type textarea "Please provide step by step instructions to set"
type textarea "x"
type textarea "Please provide step by step instructions to set"
type textarea "x"
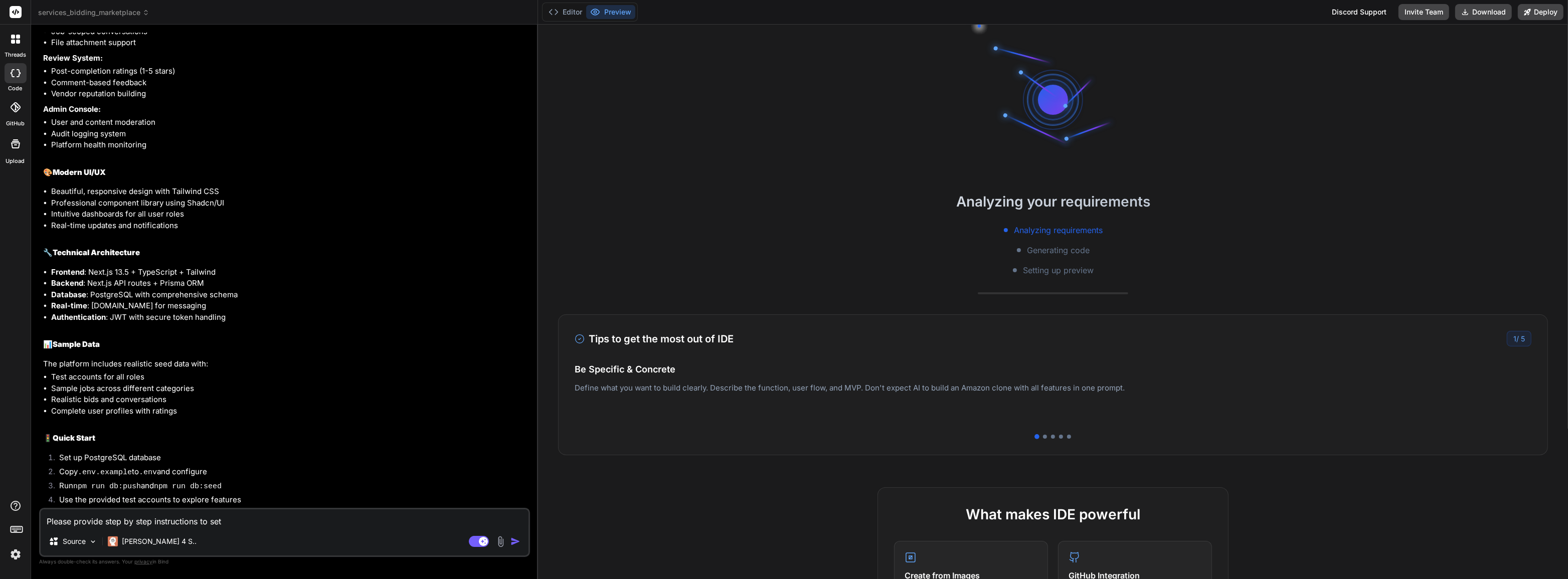
type textarea "Please provide step by step instructions to set i"
type textarea "x"
type textarea "Please provide step by step instructions to set it"
type textarea "x"
type textarea "Please provide step by step instructions to set it"
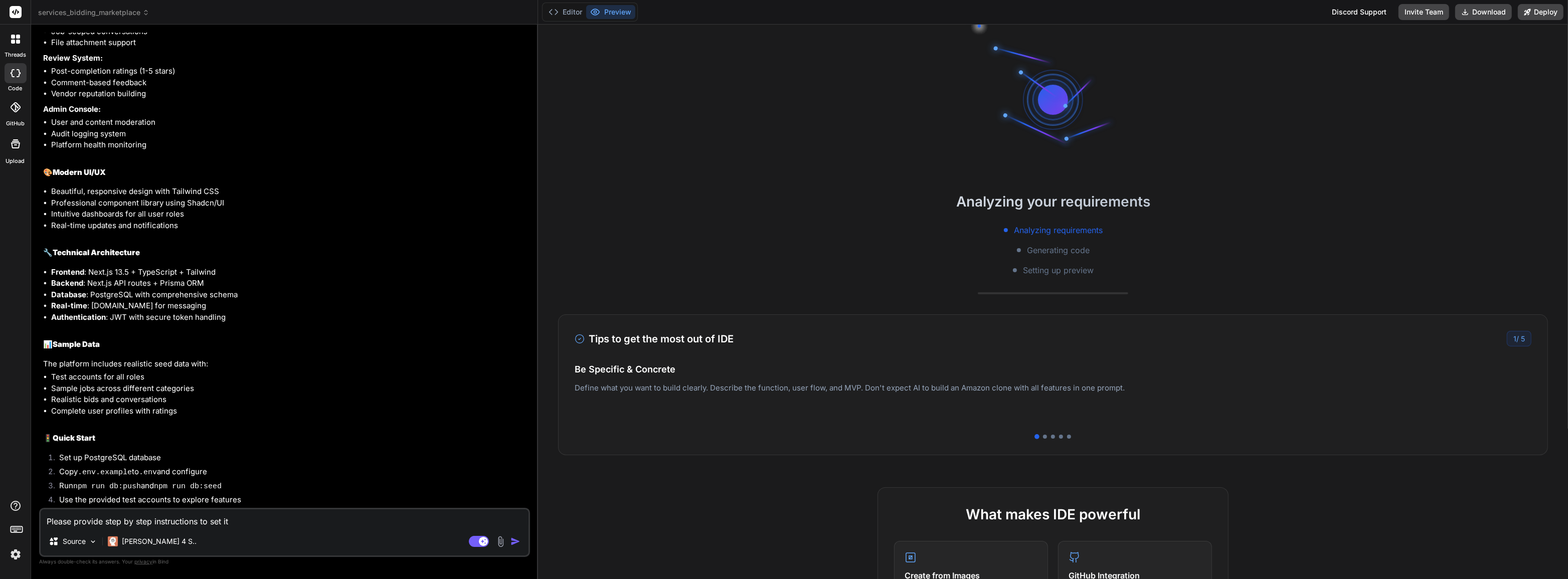
type textarea "x"
type textarea "Please provide step by step instructions to set it u"
type textarea "x"
type textarea "Please provide step by step instructions to set it up"
type textarea "x"
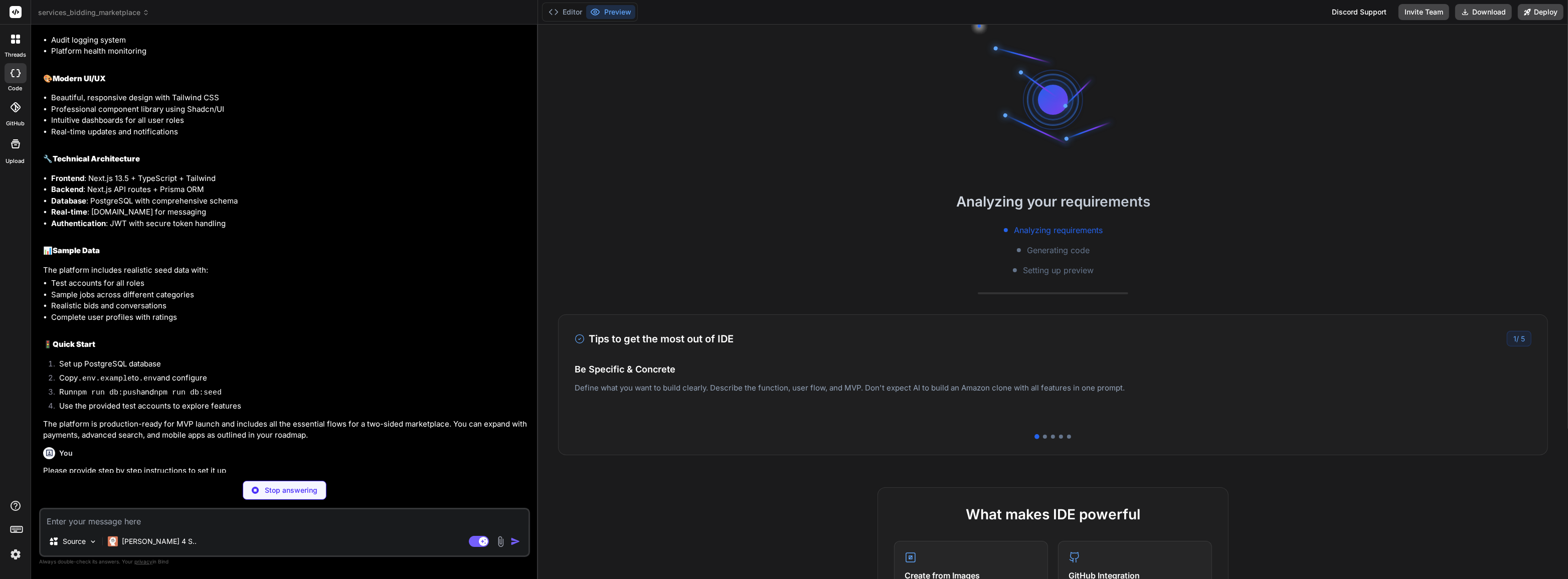
scroll to position [2012, 0]
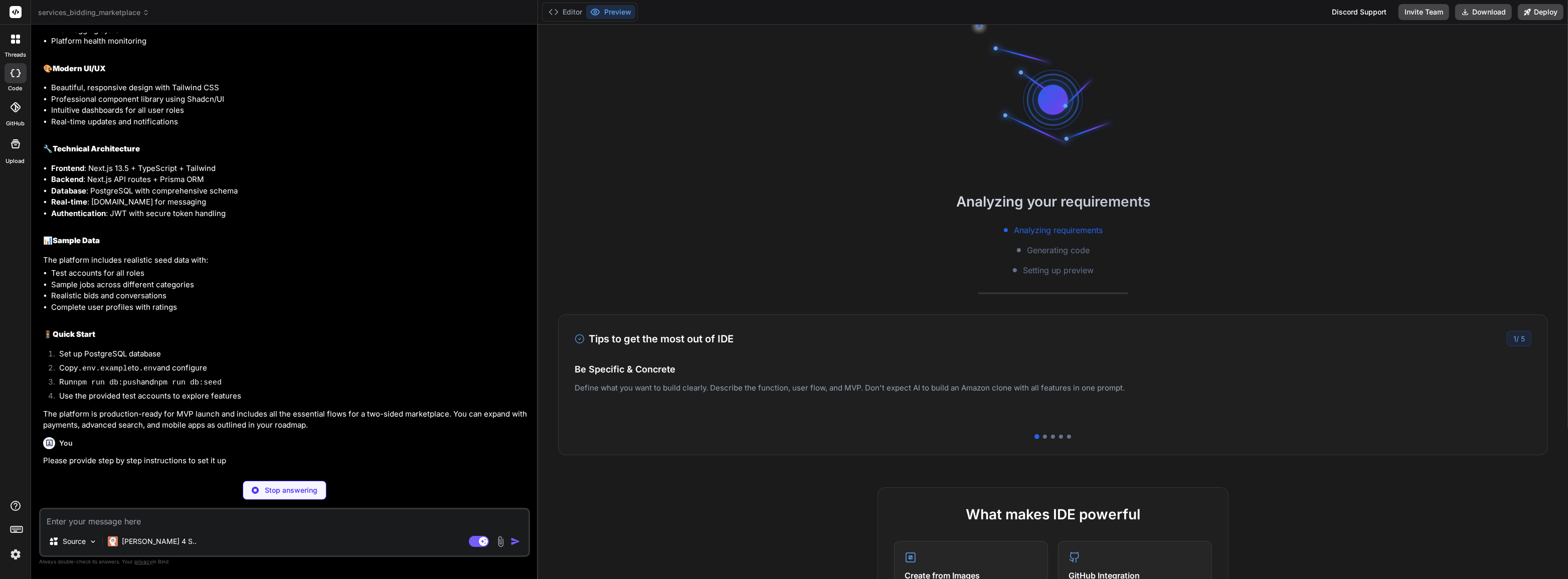
drag, startPoint x: 538, startPoint y: 124, endPoint x: 568, endPoint y: 124, distance: 30.0
click at [568, 124] on div "Analyzing your requirements Analyzing requirements Generating code Setting up p…" at bounding box center [1053, 301] width 1030 height 555
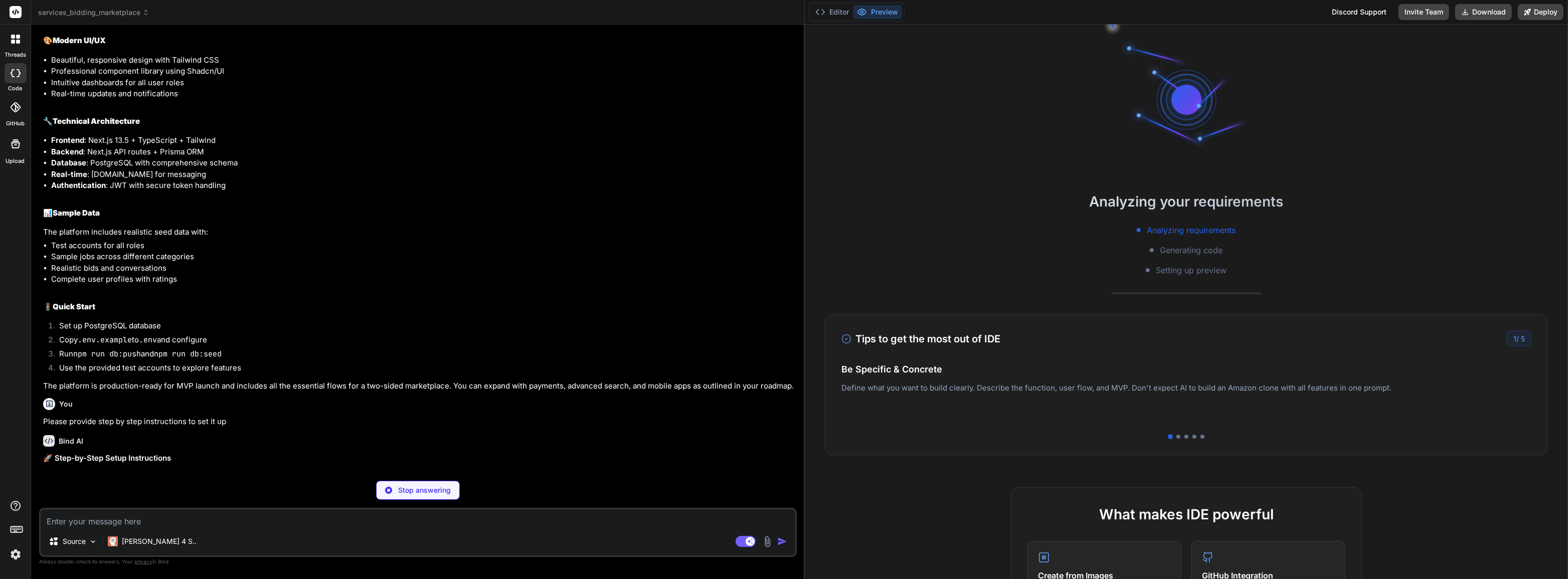
scroll to position [1685, 0]
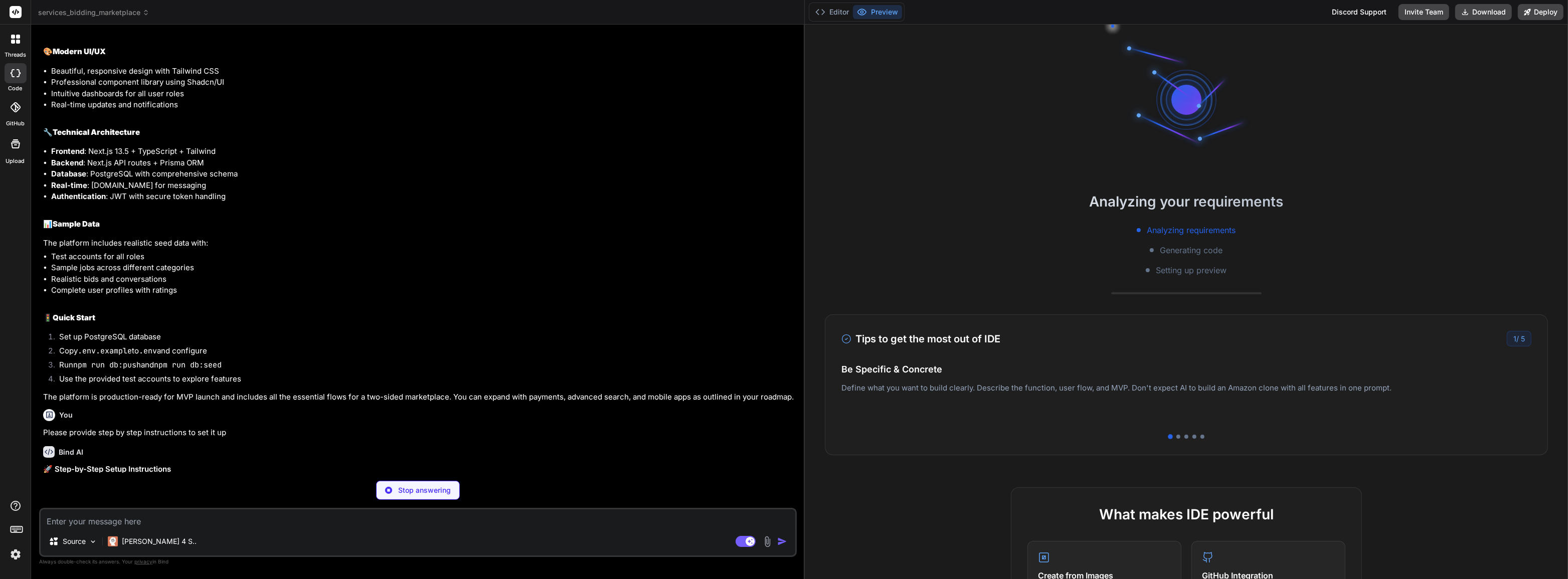
drag, startPoint x: 537, startPoint y: 118, endPoint x: 789, endPoint y: 122, distance: 252.0
click at [780, 122] on div "Bind AI Web Search Created with Pixso. Code Generator You Bind AI Services Bidd…" at bounding box center [418, 301] width 774 height 555
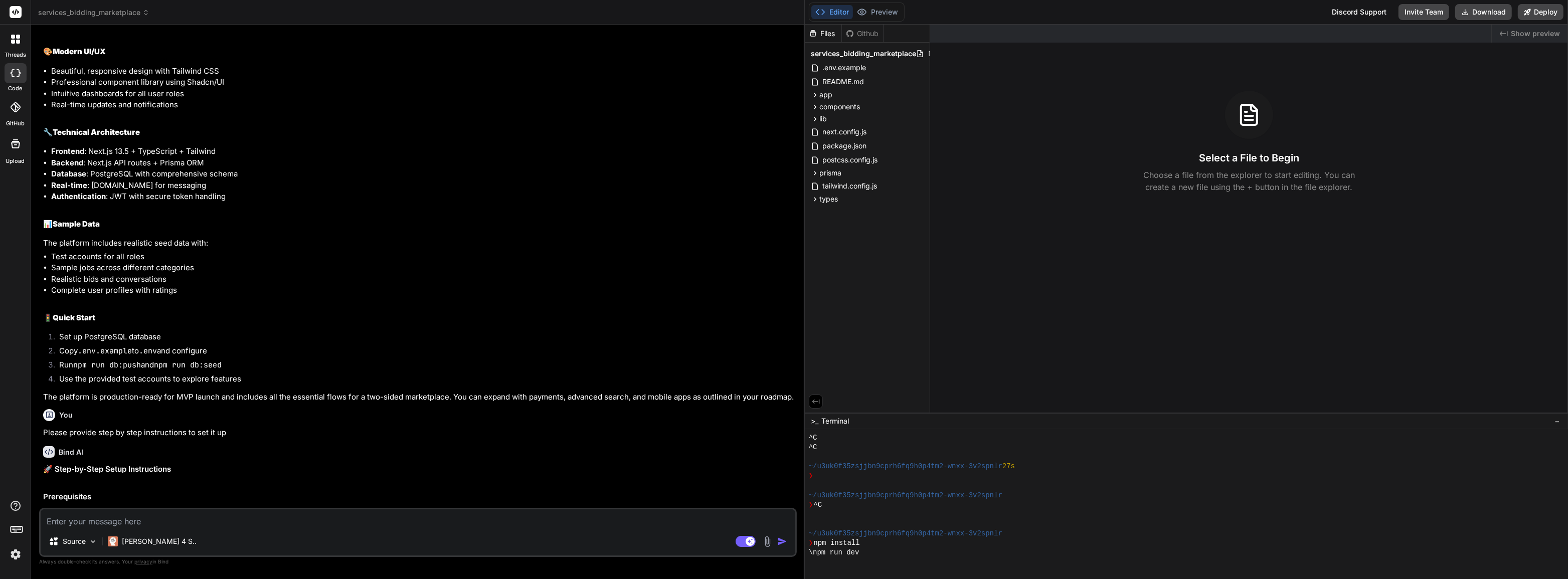
type textarea "x"
